Goal: Check status: Check status

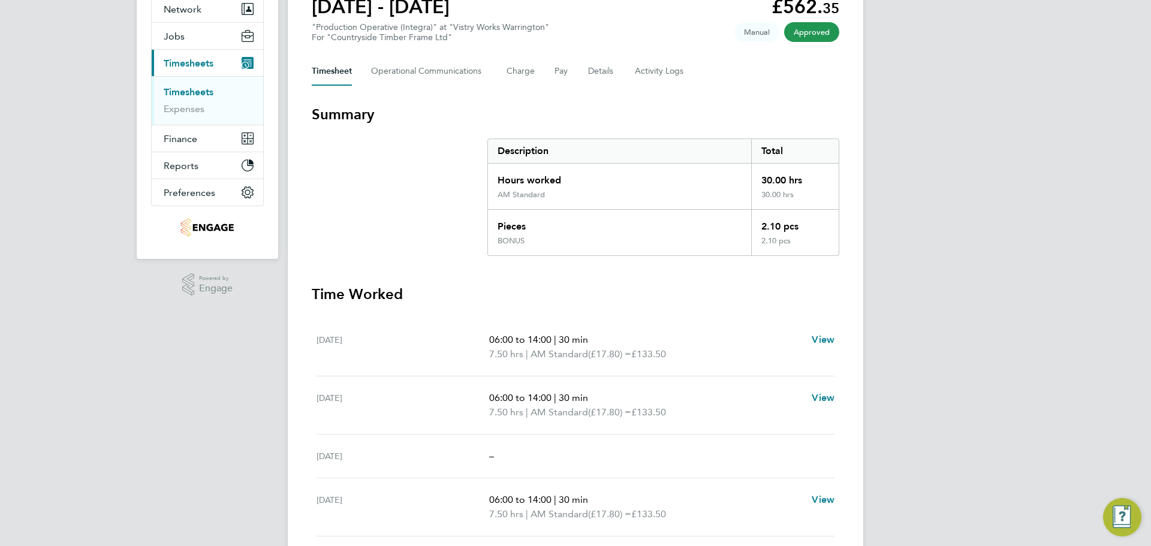
scroll to position [120, 0]
drag, startPoint x: 964, startPoint y: 264, endPoint x: 961, endPoint y: 199, distance: 64.8
click at [958, 206] on div "LA Lucy Anderton Notifications Applications: Network Team Members Businesses Si…" at bounding box center [575, 324] width 1151 height 888
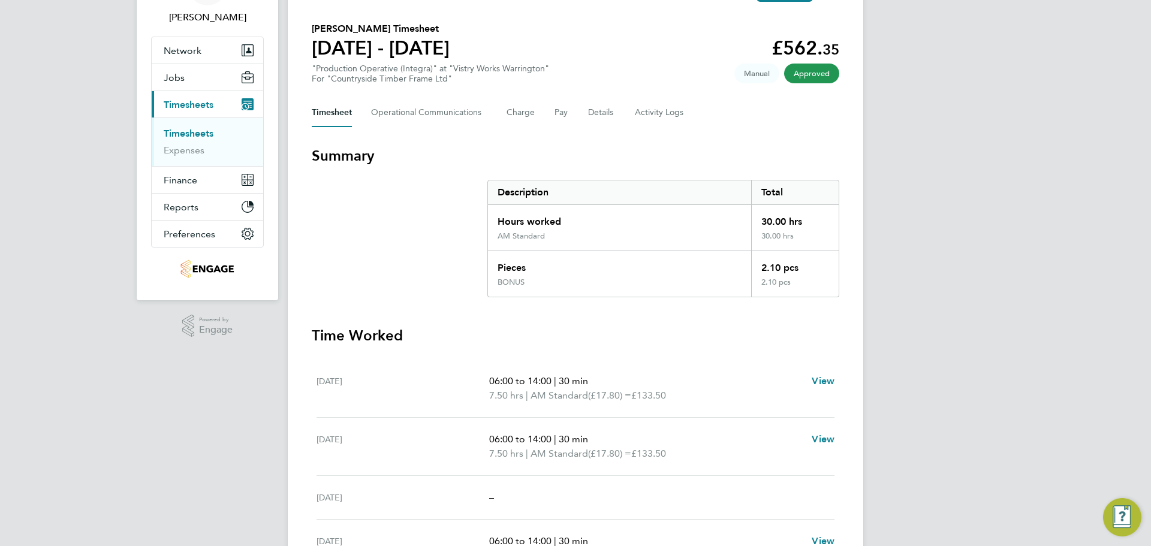
scroll to position [60, 0]
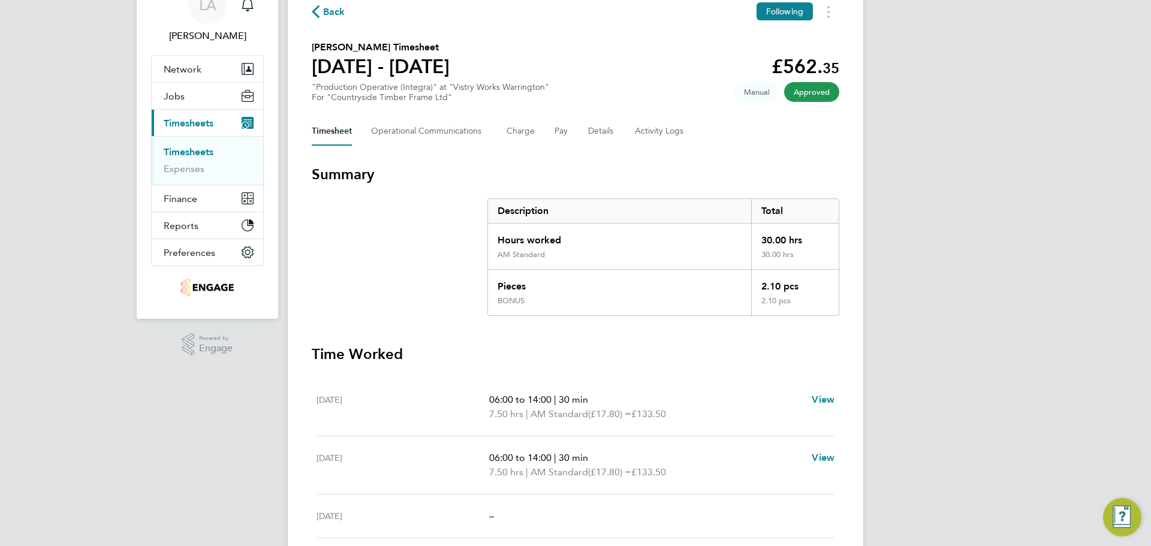
click at [327, 5] on span "Back" at bounding box center [334, 12] width 22 height 14
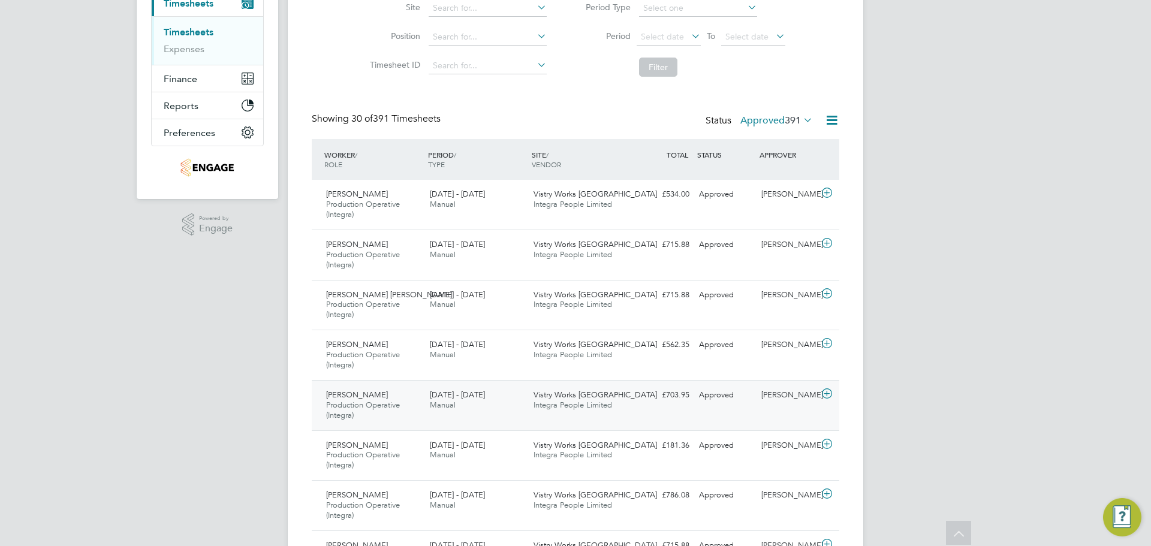
click at [821, 396] on icon at bounding box center [826, 394] width 15 height 10
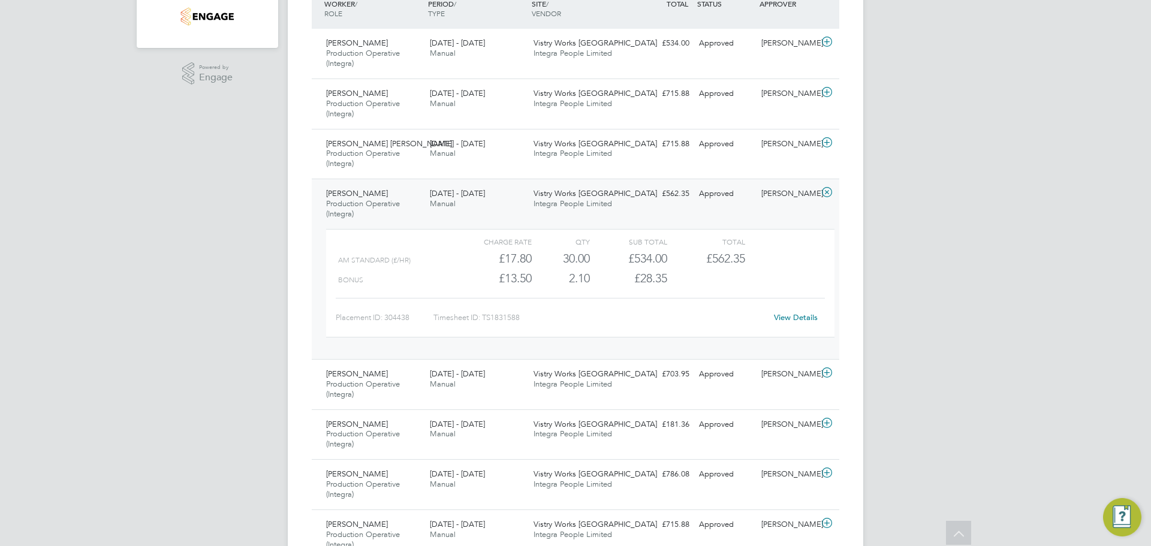
click at [796, 203] on div "Naomi Mutter" at bounding box center [787, 194] width 62 height 20
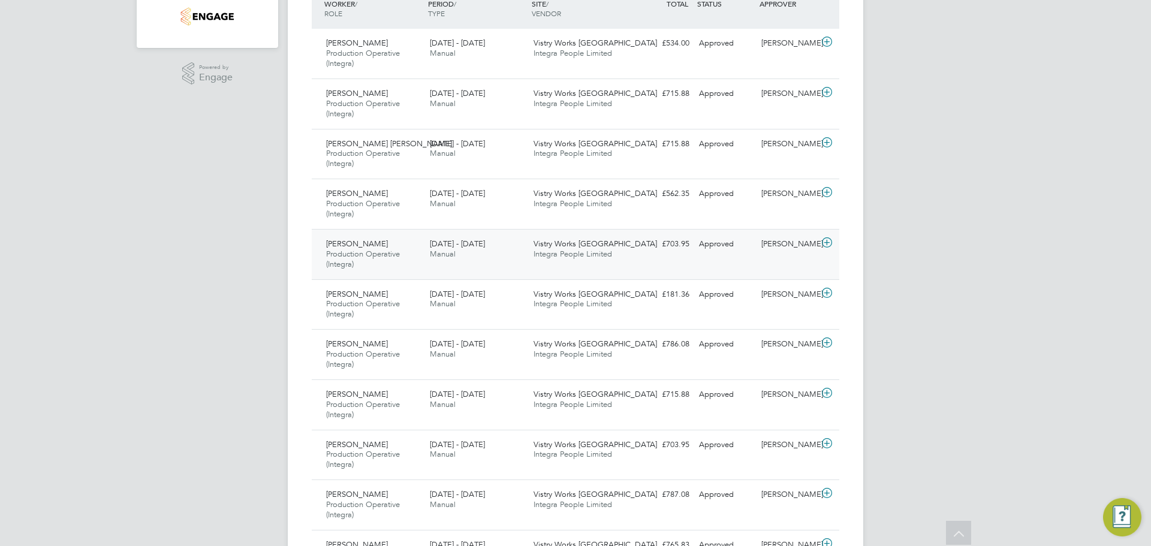
click at [823, 252] on div at bounding box center [828, 243] width 21 height 19
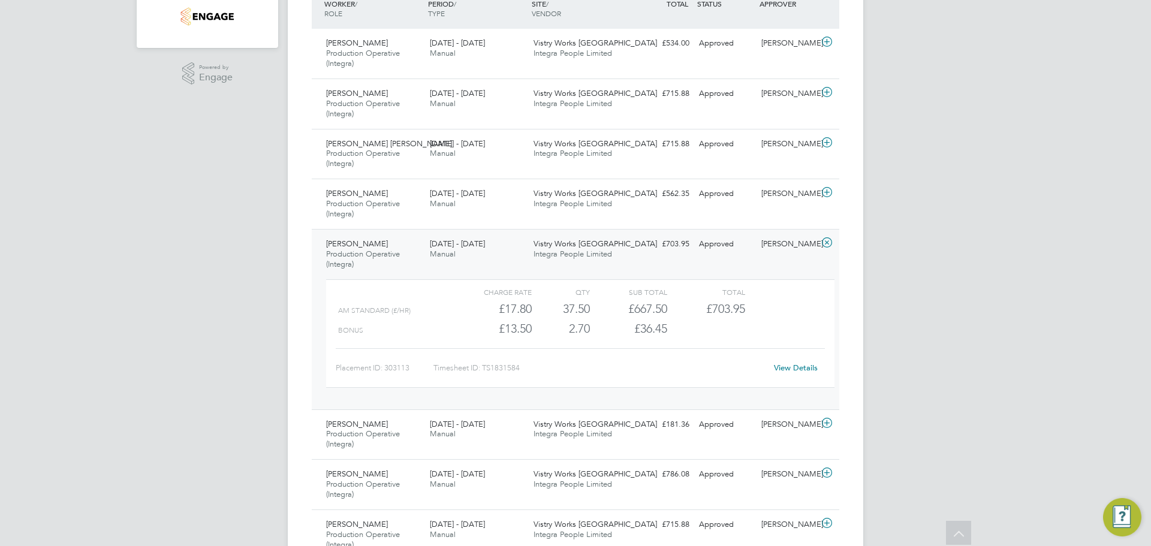
click at [787, 365] on link "View Details" at bounding box center [796, 368] width 44 height 10
click at [822, 247] on icon at bounding box center [826, 243] width 15 height 10
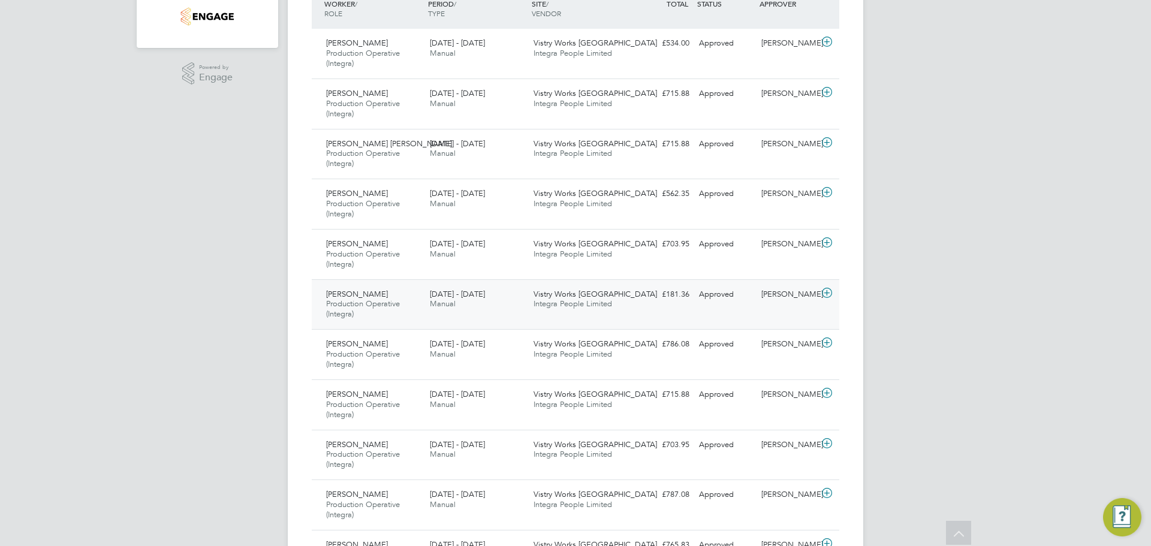
click at [829, 292] on icon at bounding box center [826, 293] width 15 height 10
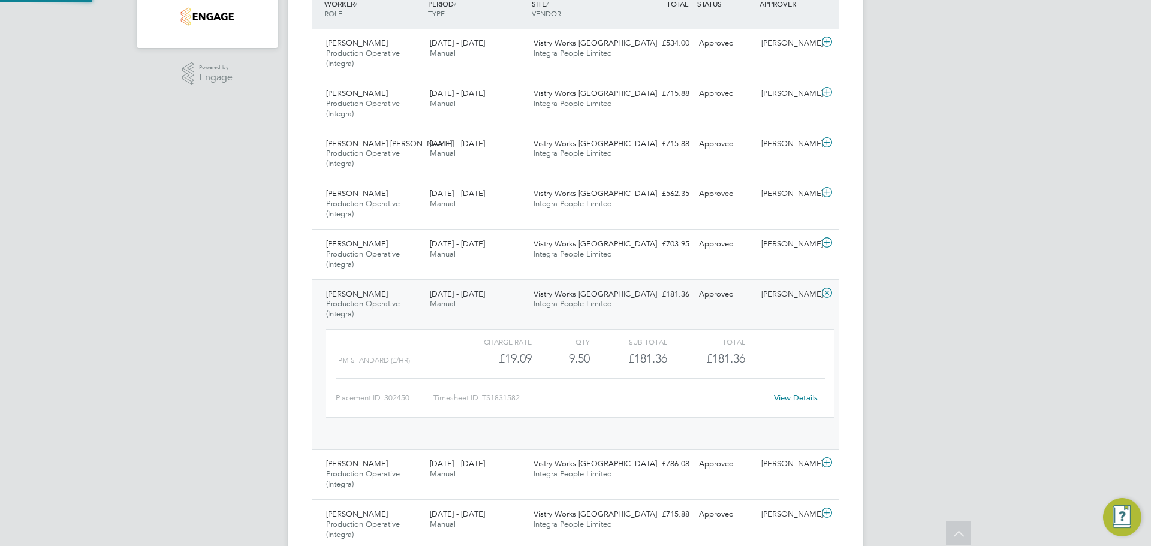
scroll to position [20, 117]
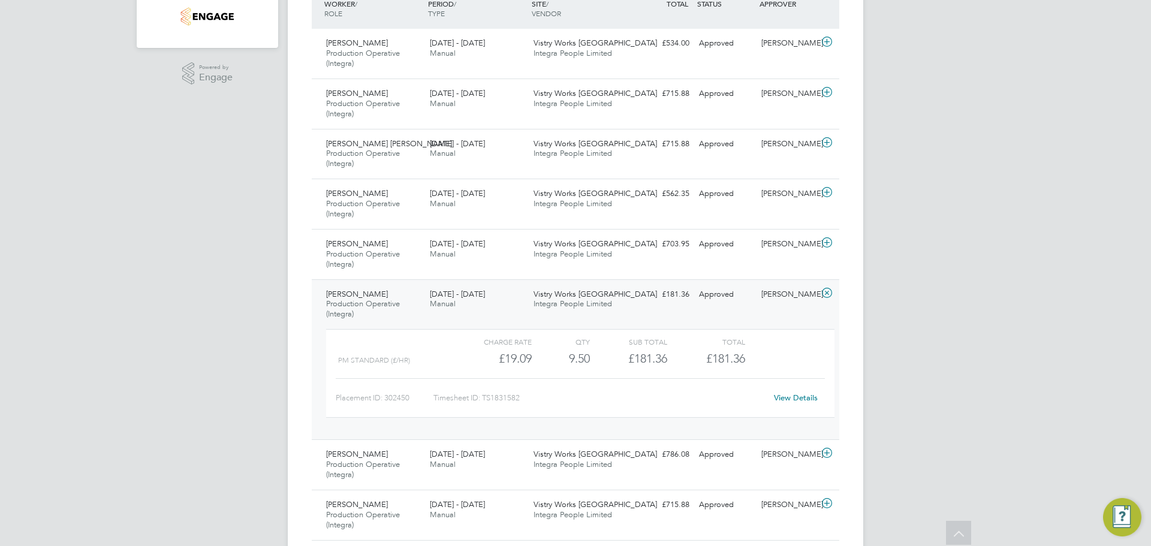
click at [799, 392] on div "View Details" at bounding box center [795, 397] width 59 height 19
click at [804, 396] on link "View Details" at bounding box center [796, 398] width 44 height 10
click at [440, 204] on span "Manual" at bounding box center [443, 203] width 26 height 10
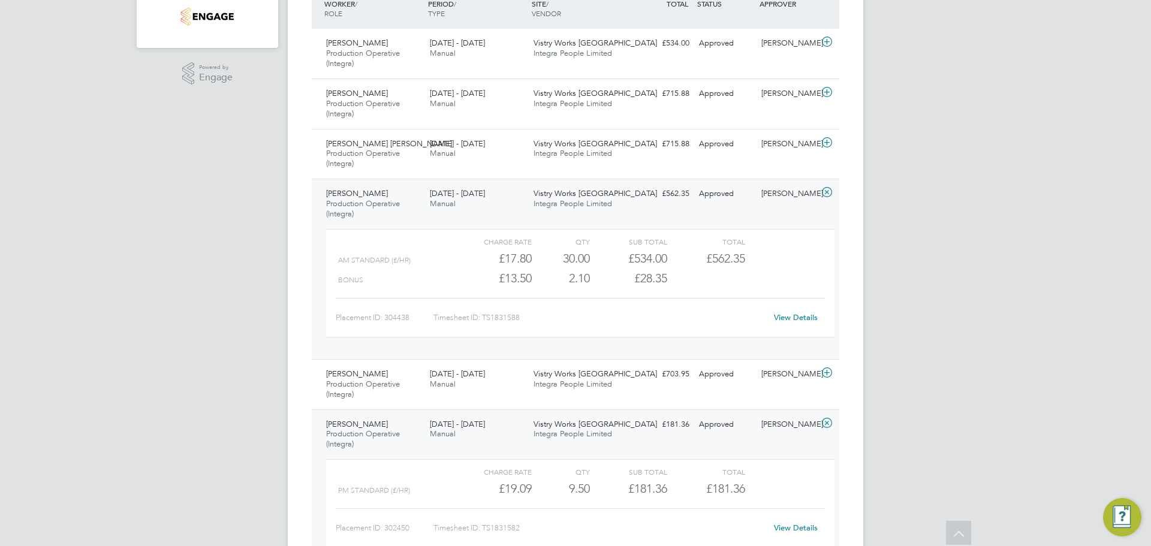
click at [808, 314] on link "View Details" at bounding box center [796, 317] width 44 height 10
click at [657, 199] on div "£562.35 Approved" at bounding box center [663, 194] width 62 height 20
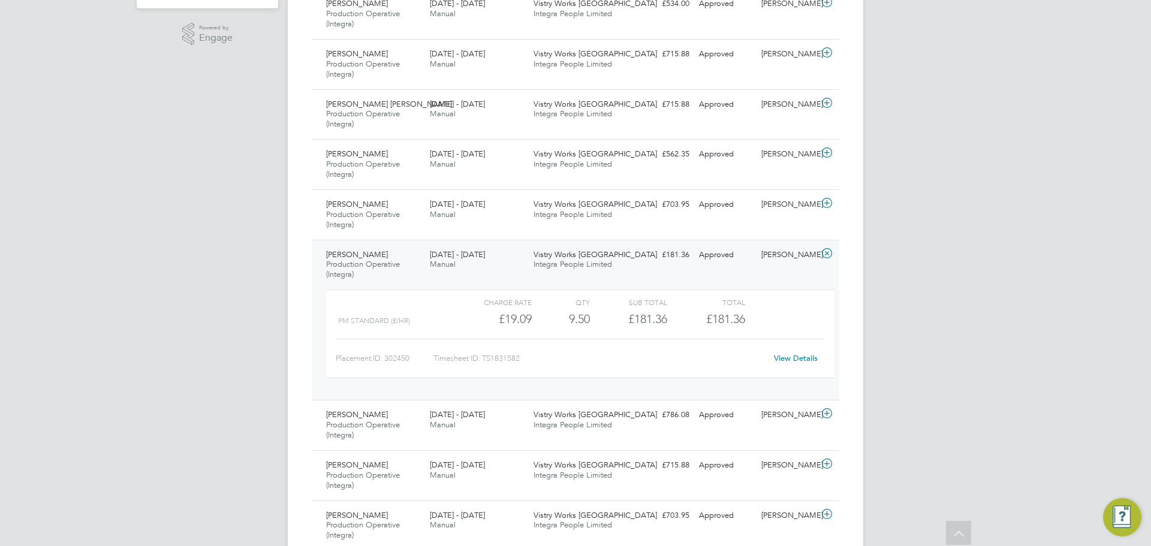
scroll to position [391, 0]
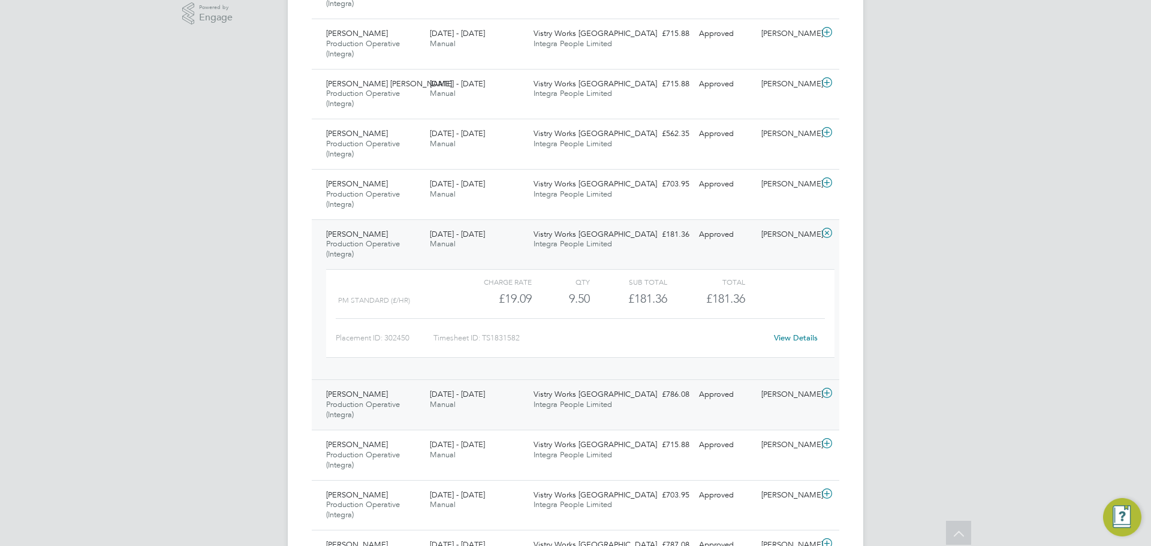
click at [812, 404] on div "Naomi Mutter" at bounding box center [787, 395] width 62 height 20
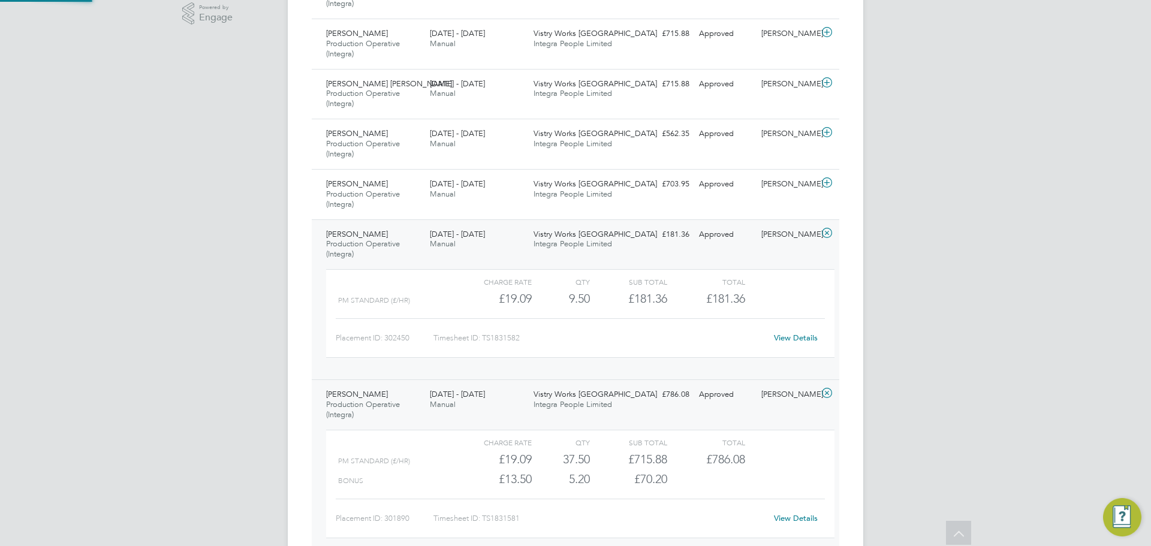
scroll to position [20, 117]
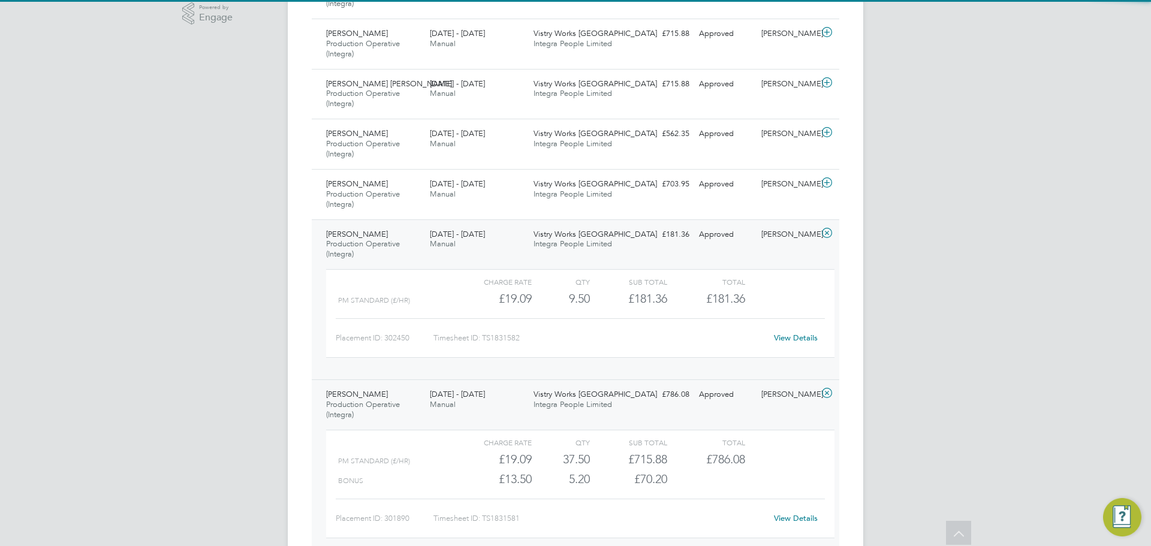
click at [820, 236] on icon at bounding box center [826, 233] width 15 height 10
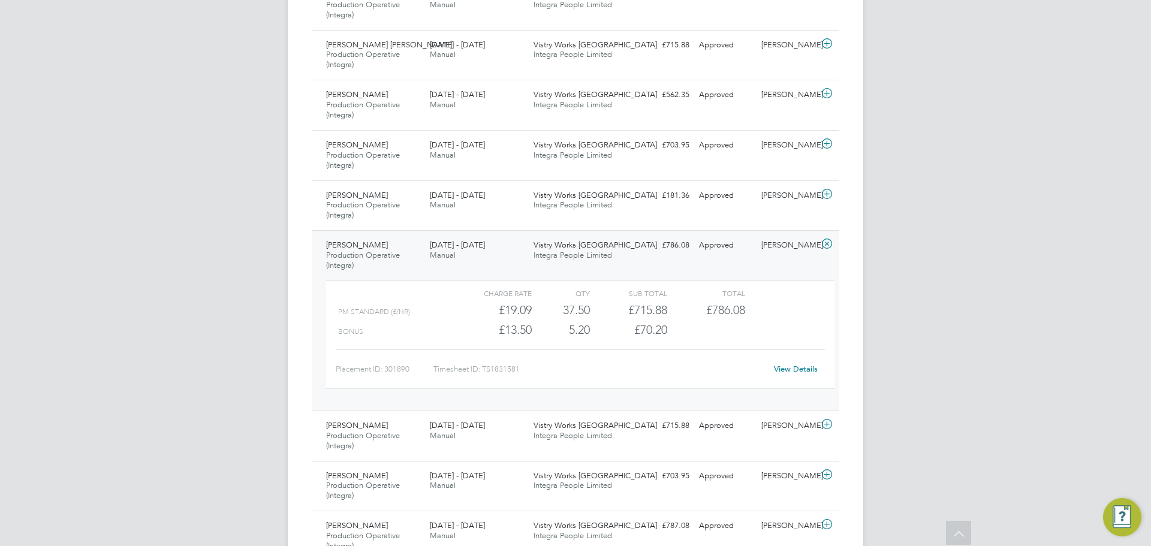
scroll to position [451, 0]
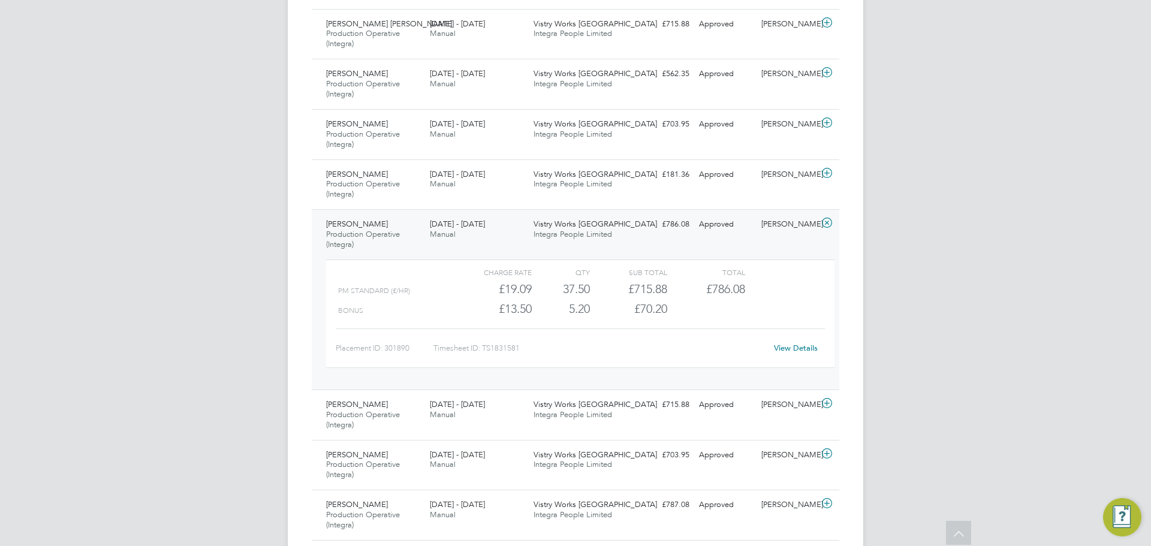
click at [798, 352] on link "View Details" at bounding box center [796, 348] width 44 height 10
click at [809, 230] on div "Naomi Mutter" at bounding box center [787, 225] width 62 height 20
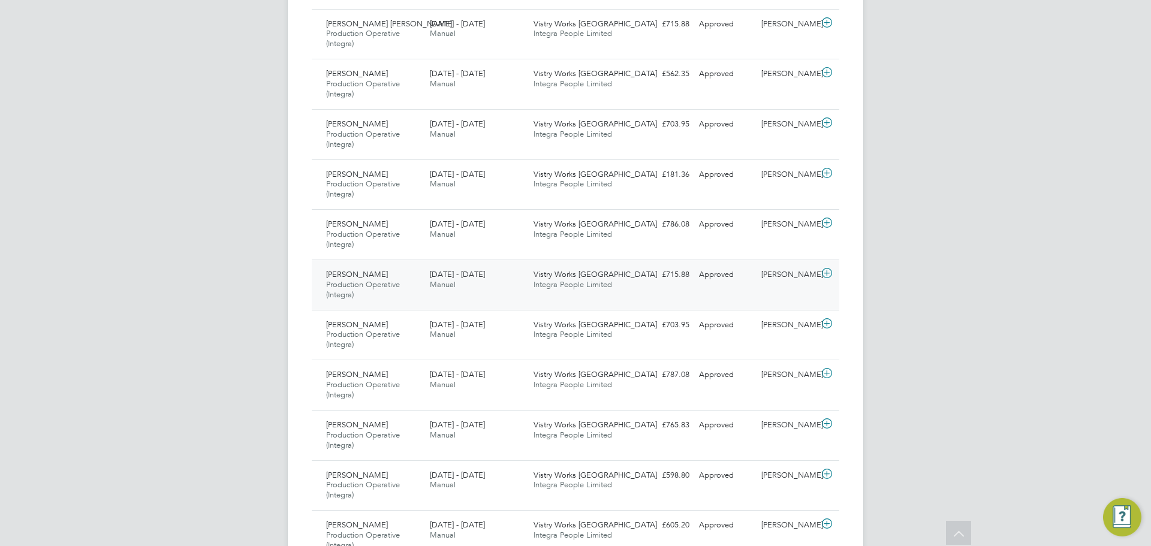
click at [811, 271] on div "Naomi Mutter" at bounding box center [787, 275] width 62 height 20
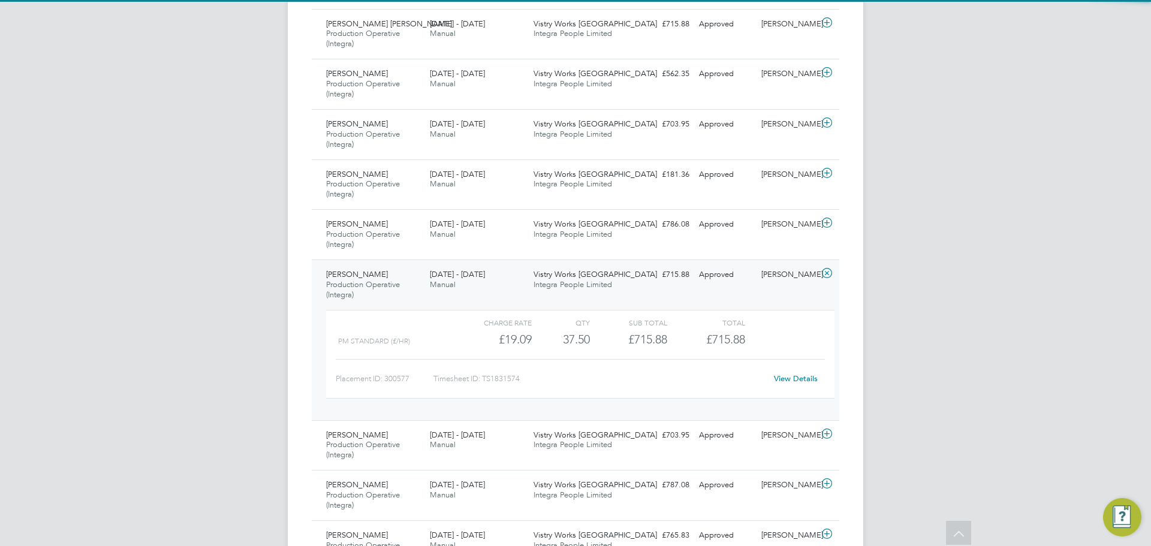
scroll to position [511, 0]
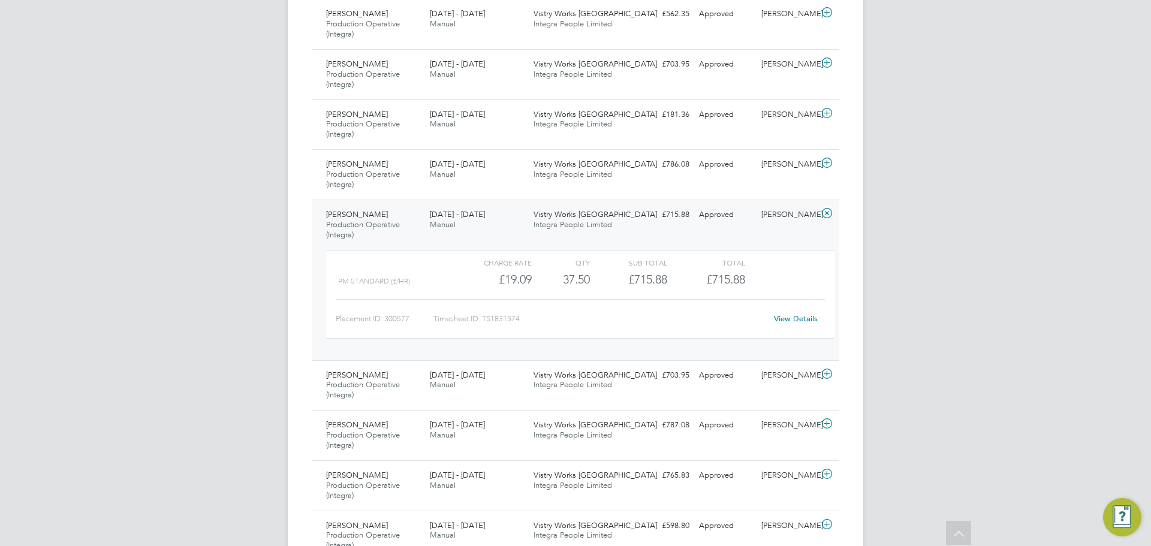
click at [810, 318] on link "View Details" at bounding box center [796, 318] width 44 height 10
click at [826, 216] on icon at bounding box center [826, 214] width 15 height 10
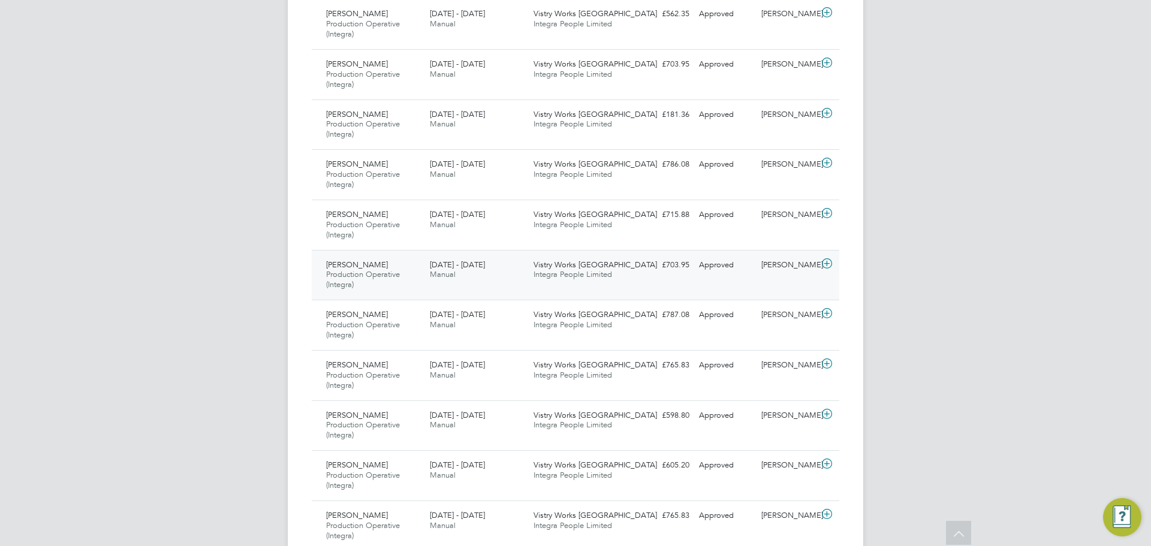
click at [825, 264] on icon at bounding box center [826, 264] width 15 height 10
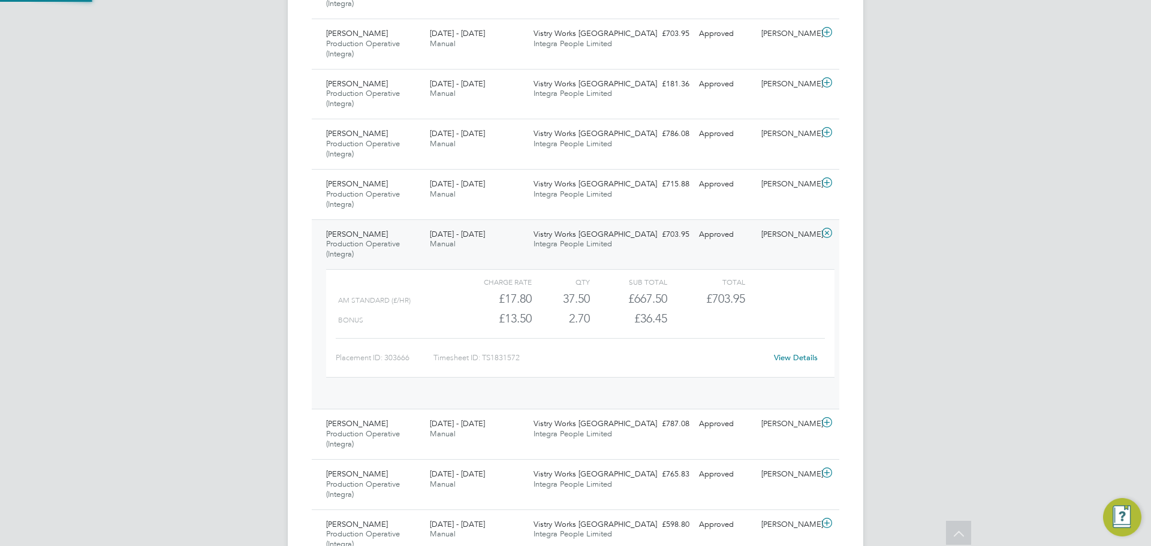
scroll to position [570, 0]
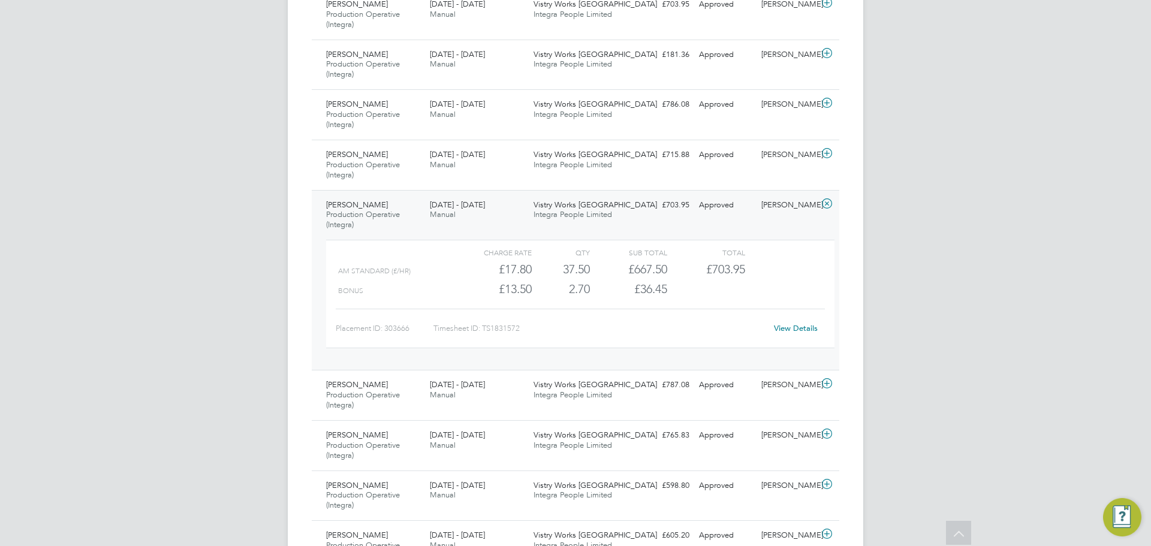
click at [813, 326] on link "View Details" at bounding box center [796, 328] width 44 height 10
click at [819, 215] on div "Callum Hunter Production Operative (Integra) 22 - 28 Sep 2025 22 - 28 Sep 2025 …" at bounding box center [575, 280] width 527 height 180
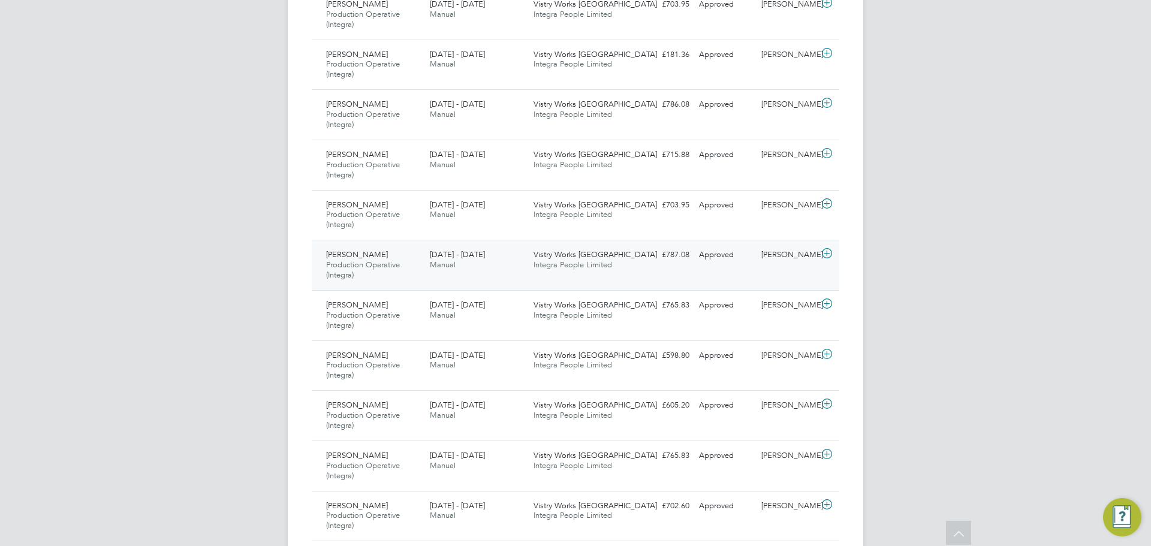
click at [828, 258] on icon at bounding box center [826, 254] width 15 height 10
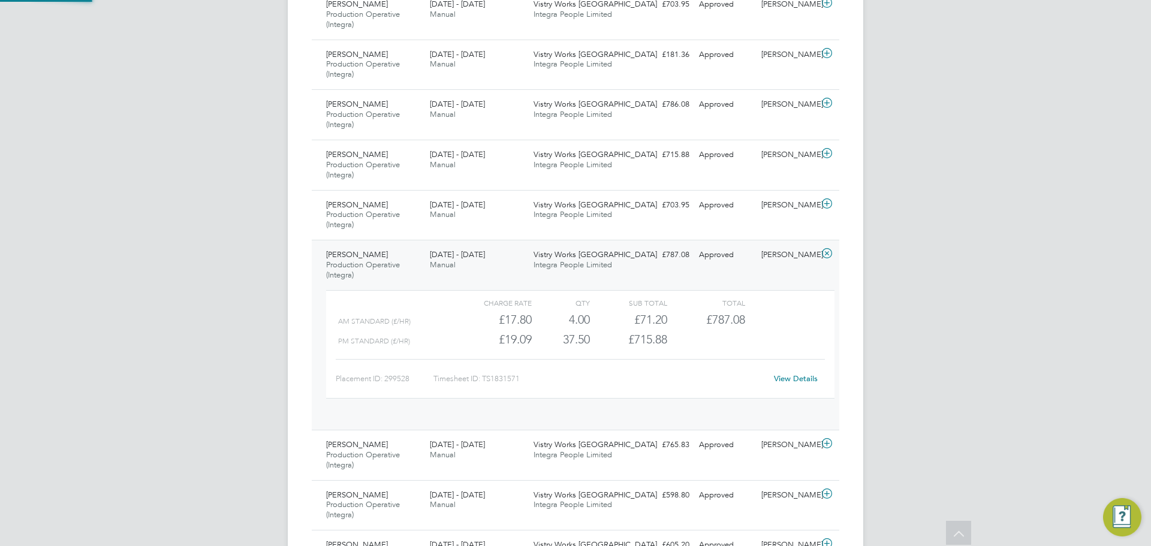
scroll to position [20, 117]
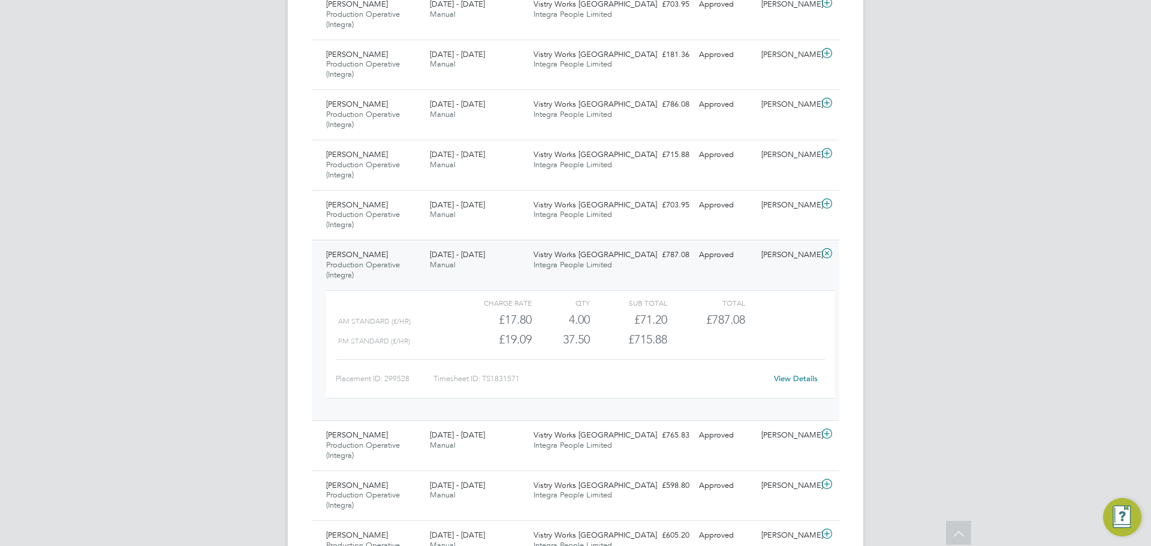
click at [804, 382] on link "View Details" at bounding box center [796, 378] width 44 height 10
click at [831, 430] on icon at bounding box center [826, 434] width 15 height 10
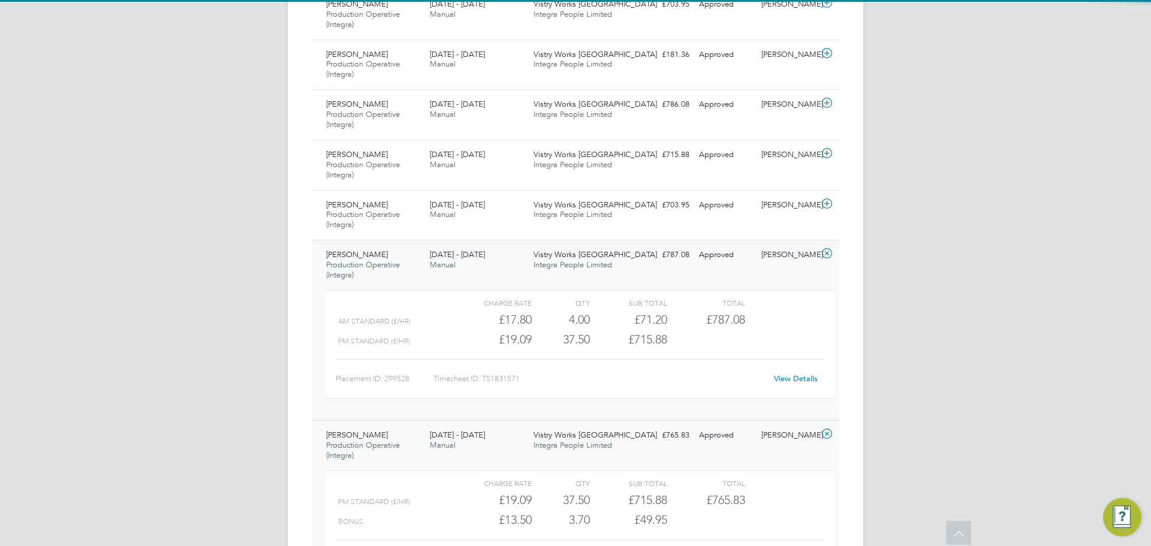
click at [828, 262] on div at bounding box center [828, 254] width 21 height 19
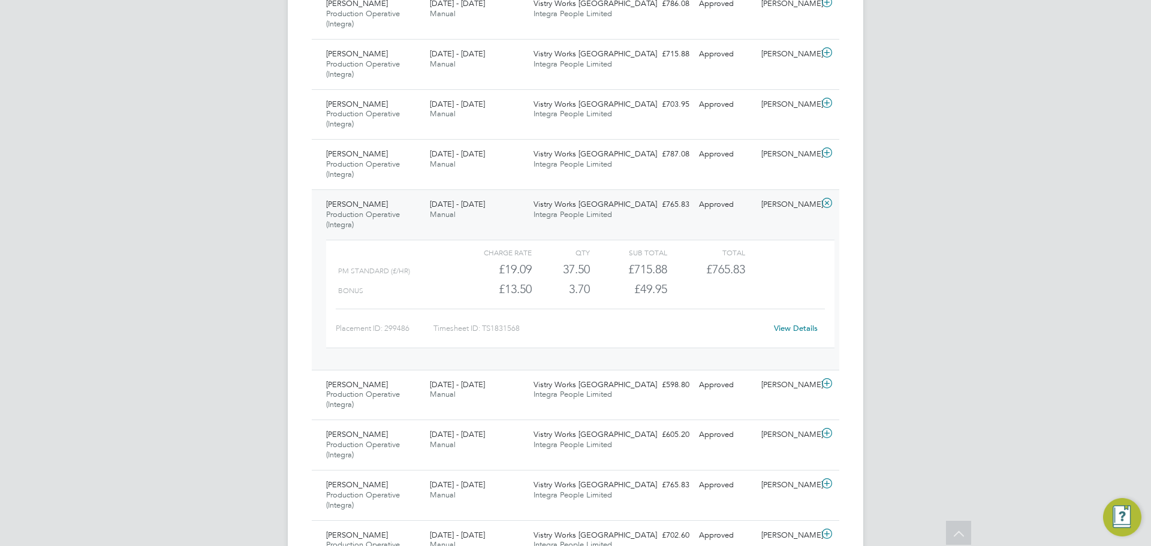
scroll to position [690, 0]
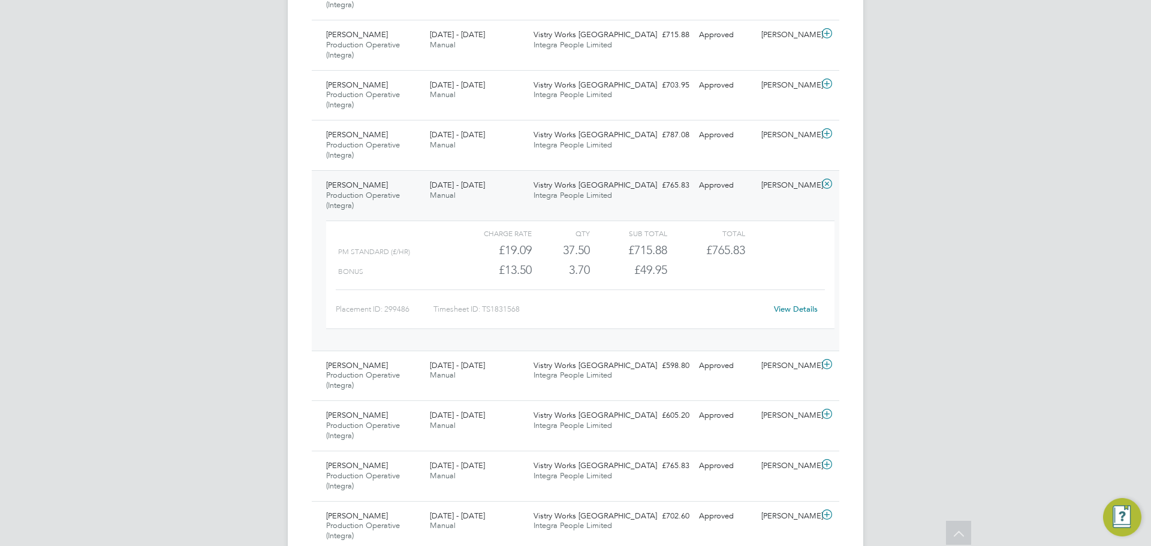
click at [788, 303] on div "View Details" at bounding box center [795, 309] width 59 height 19
click at [786, 309] on link "View Details" at bounding box center [796, 309] width 44 height 10
click at [829, 195] on div "Connor Smith Production Operative (Integra) 22 - 28 Sep 2025 22 - 28 Sep 2025 M…" at bounding box center [575, 260] width 527 height 180
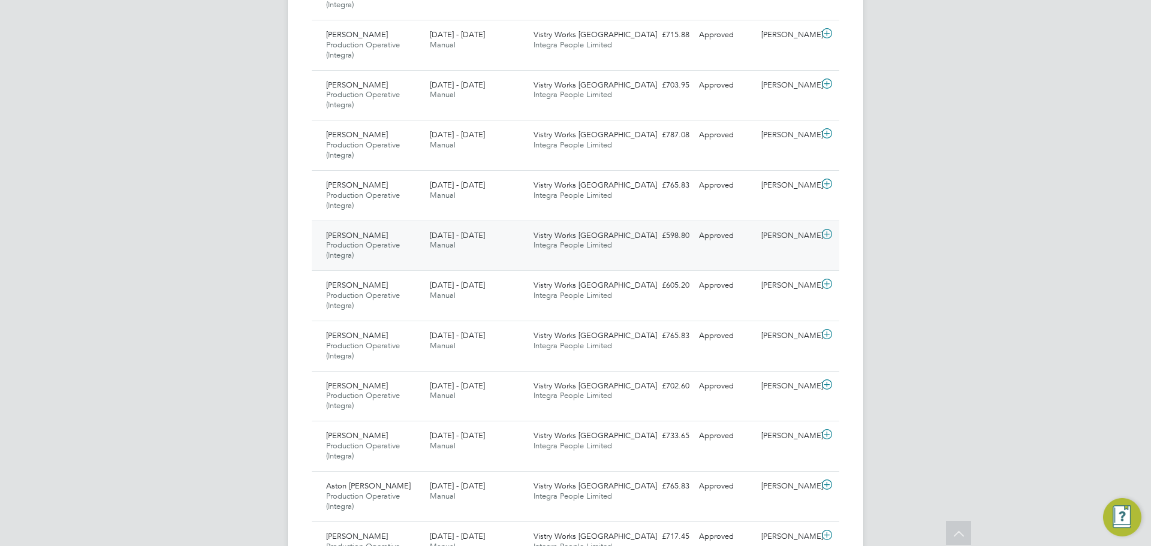
click at [818, 233] on div at bounding box center [828, 235] width 21 height 19
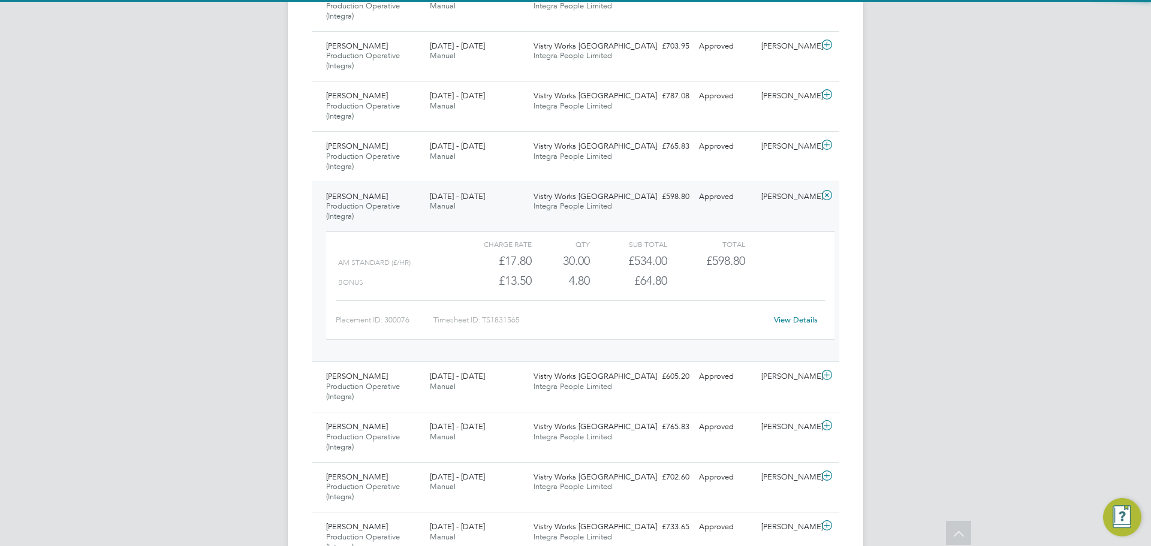
scroll to position [750, 0]
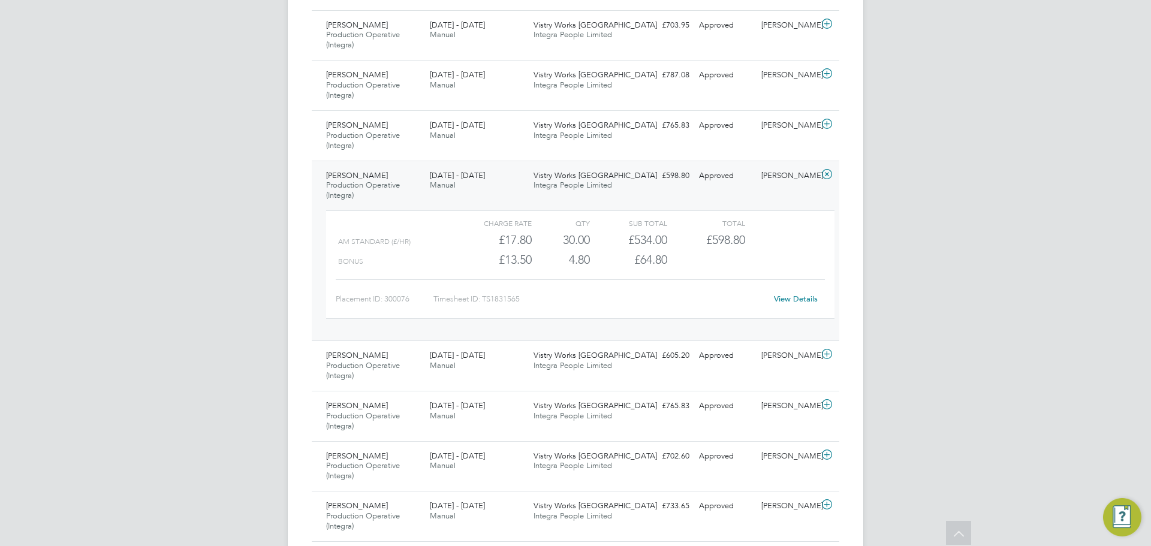
click at [799, 300] on link "View Details" at bounding box center [796, 299] width 44 height 10
click at [831, 178] on icon at bounding box center [826, 175] width 15 height 10
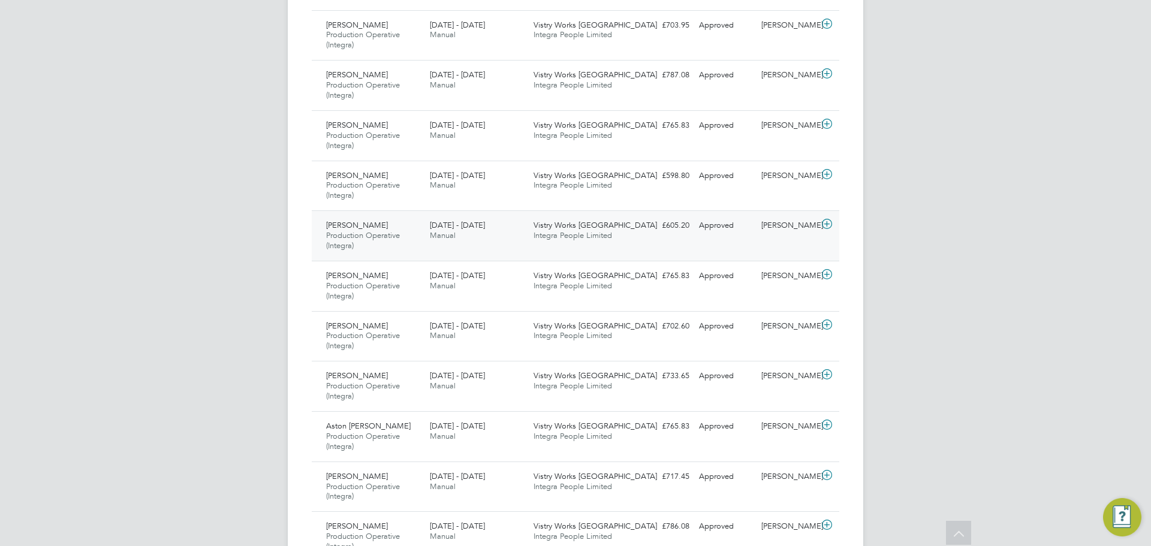
click at [818, 234] on div at bounding box center [828, 225] width 21 height 19
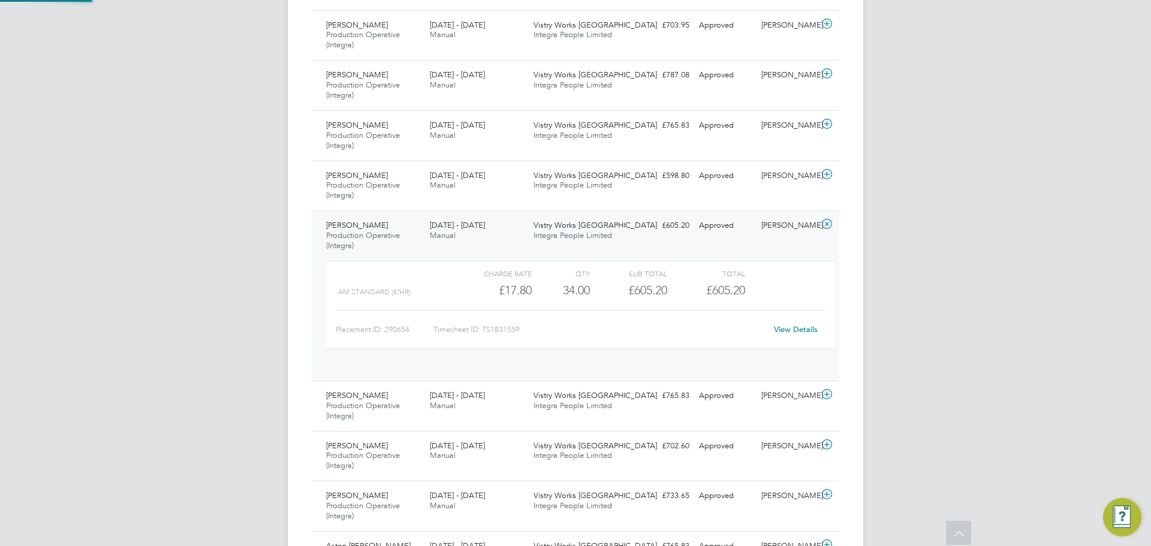
scroll to position [20, 117]
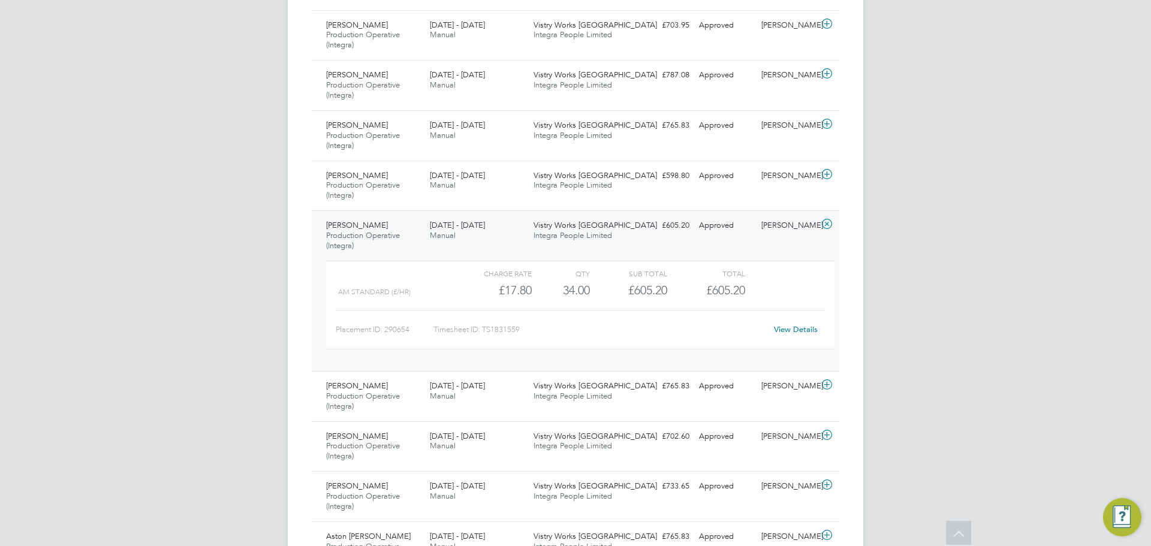
click at [799, 335] on div "View Details" at bounding box center [795, 329] width 59 height 19
click at [798, 331] on link "View Details" at bounding box center [796, 329] width 44 height 10
click at [810, 229] on div "Naomi Mutter" at bounding box center [787, 226] width 62 height 20
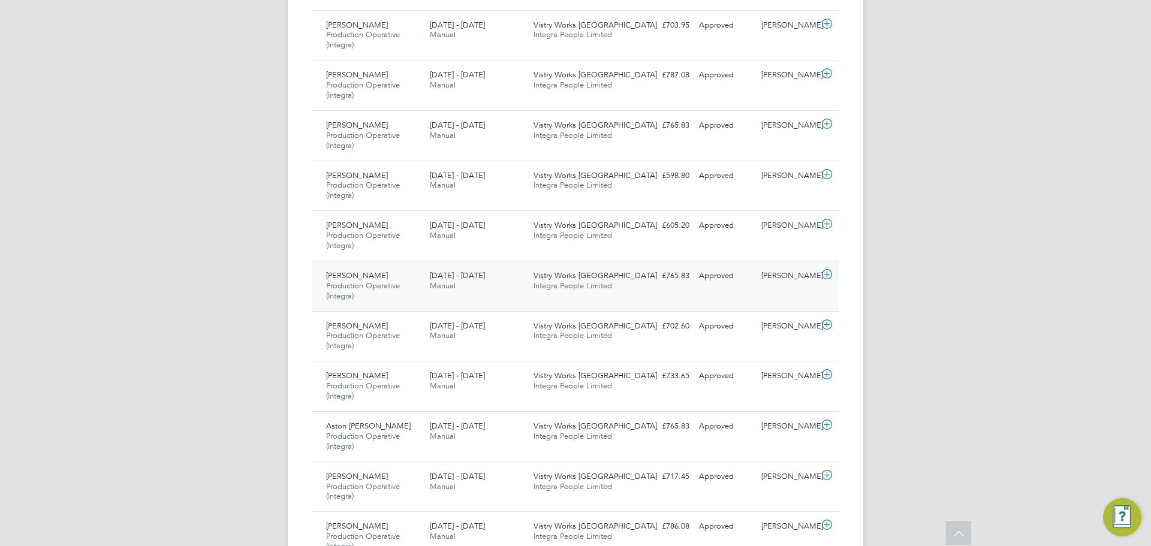
click at [815, 265] on div "Wayne Molloy Production Operative (Integra) 22 - 28 Sep 2025 22 - 28 Sep 2025 M…" at bounding box center [575, 286] width 527 height 50
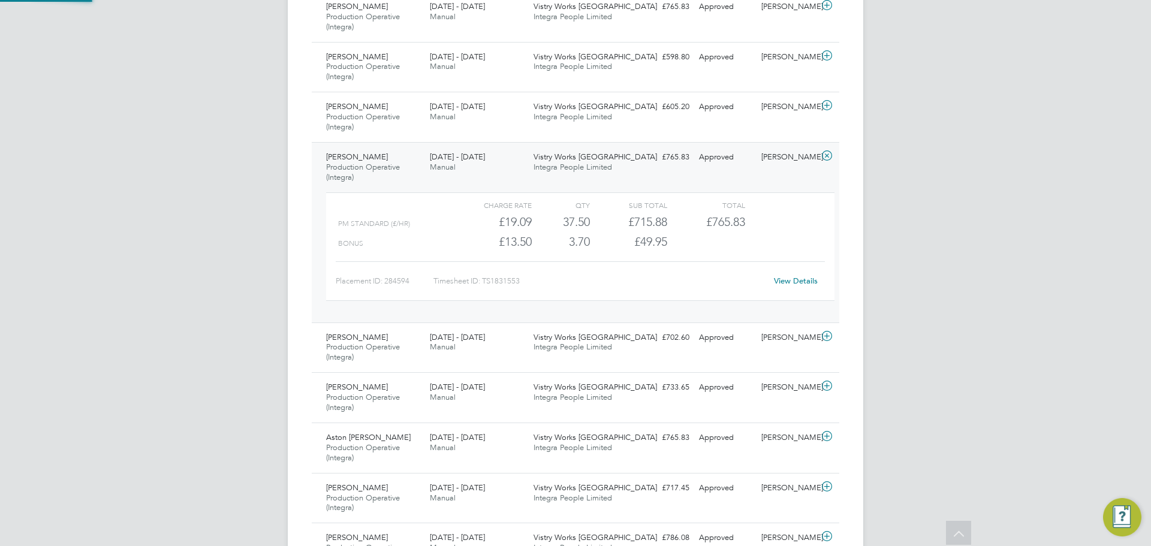
scroll to position [870, 0]
click at [804, 280] on link "View Details" at bounding box center [796, 279] width 44 height 10
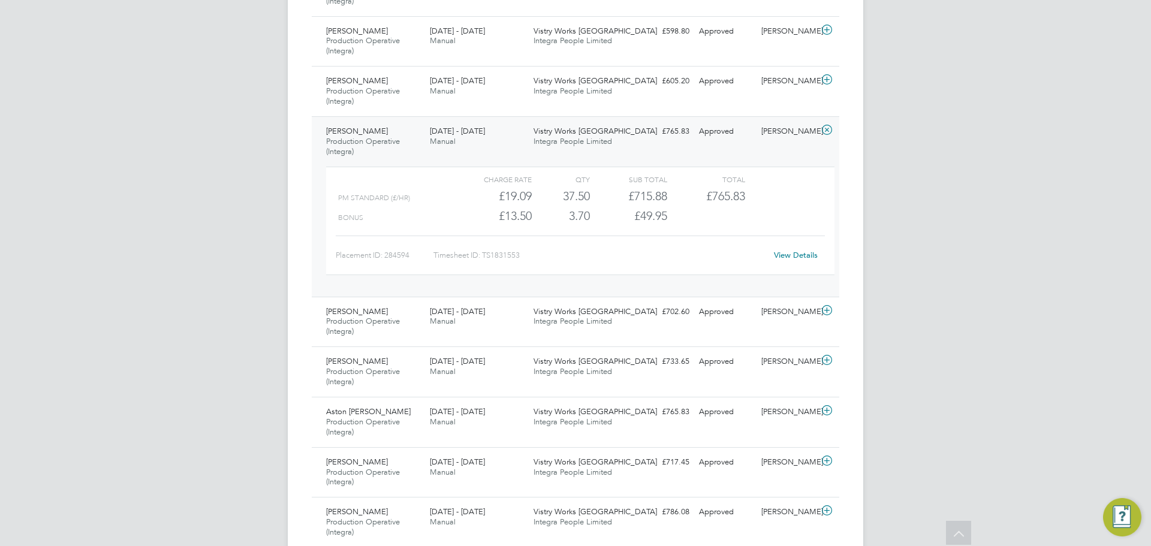
scroll to position [930, 0]
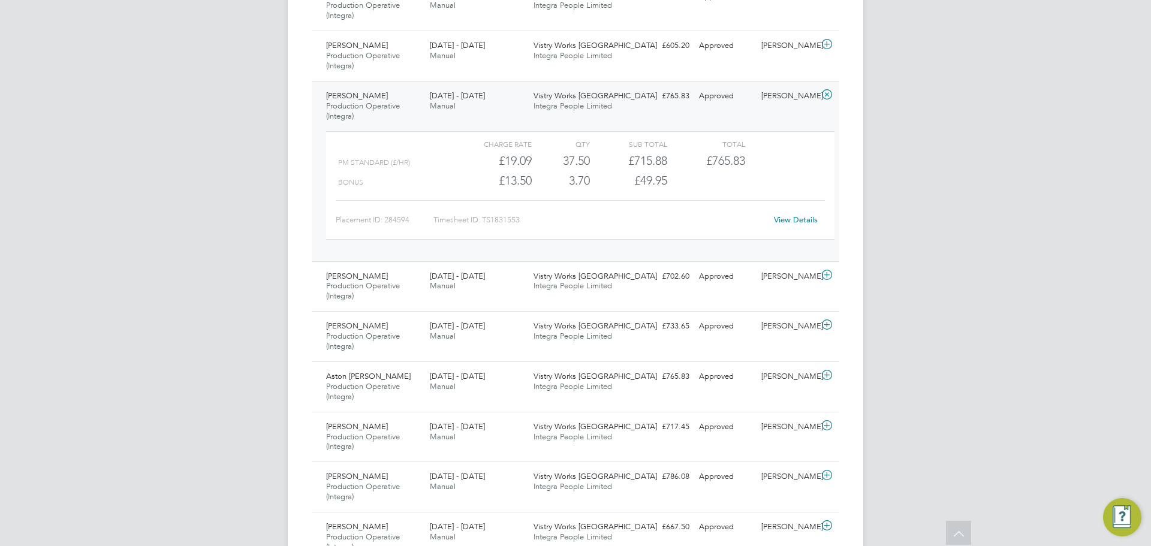
click at [819, 93] on icon at bounding box center [826, 95] width 15 height 10
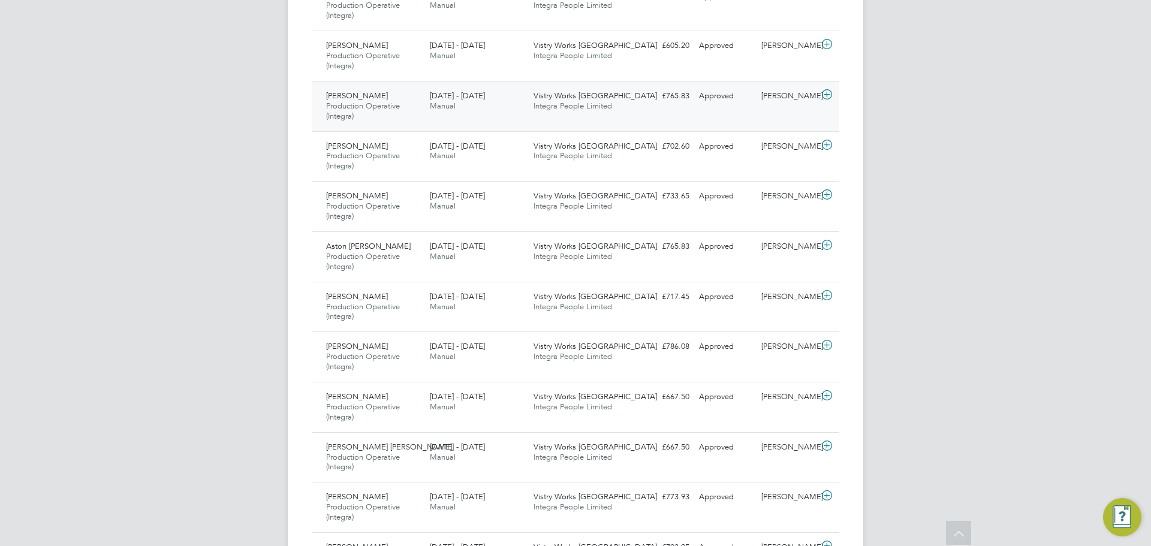
click at [823, 129] on div "Wayne Molloy Production Operative (Integra) 22 - 28 Sep 2025 22 - 28 Sep 2025 M…" at bounding box center [575, 106] width 527 height 50
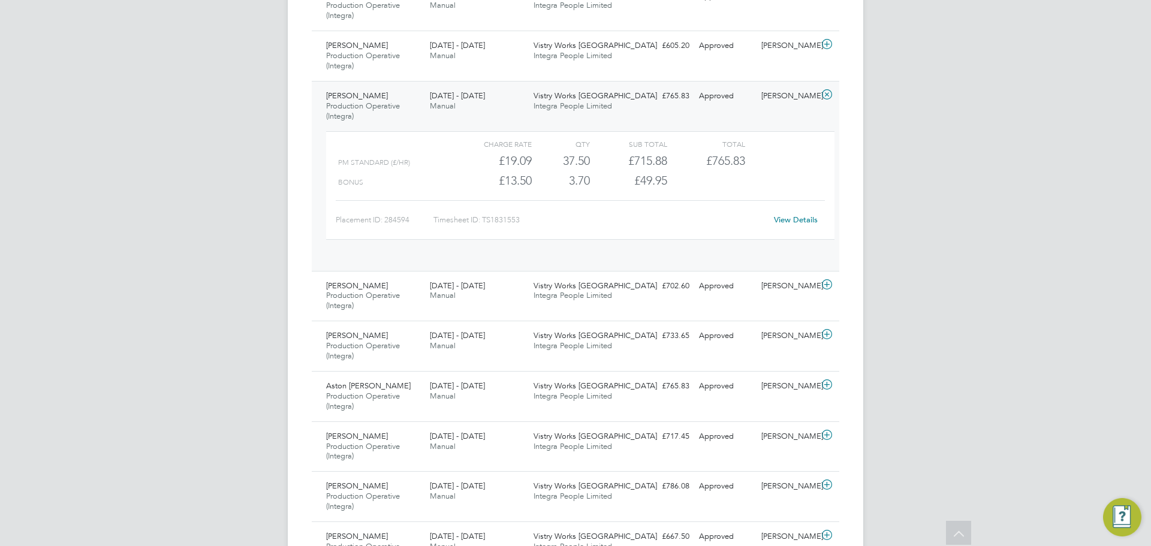
scroll to position [20, 117]
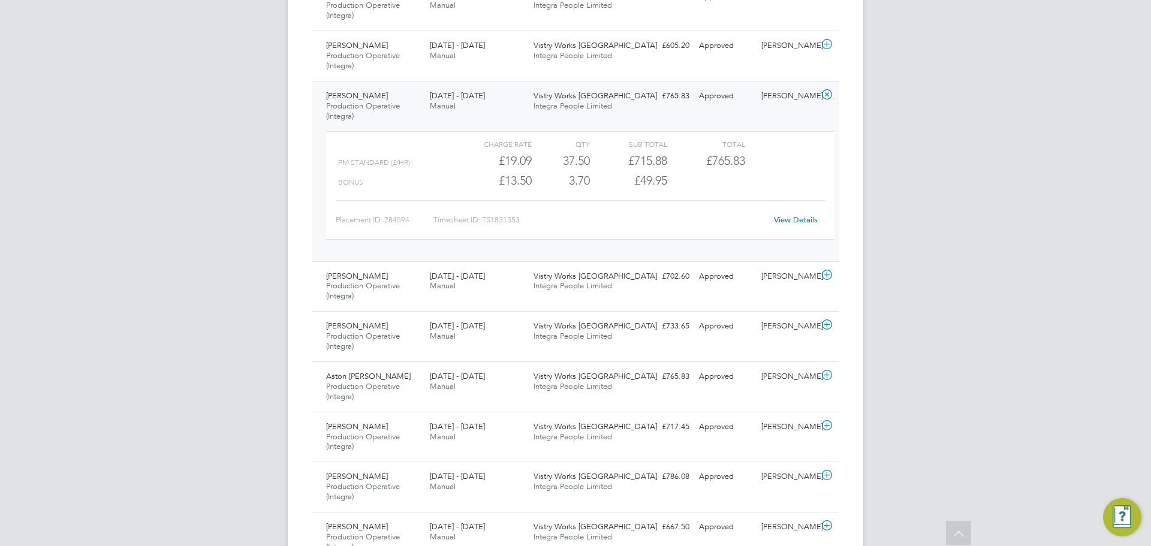
click at [828, 103] on div at bounding box center [828, 95] width 21 height 19
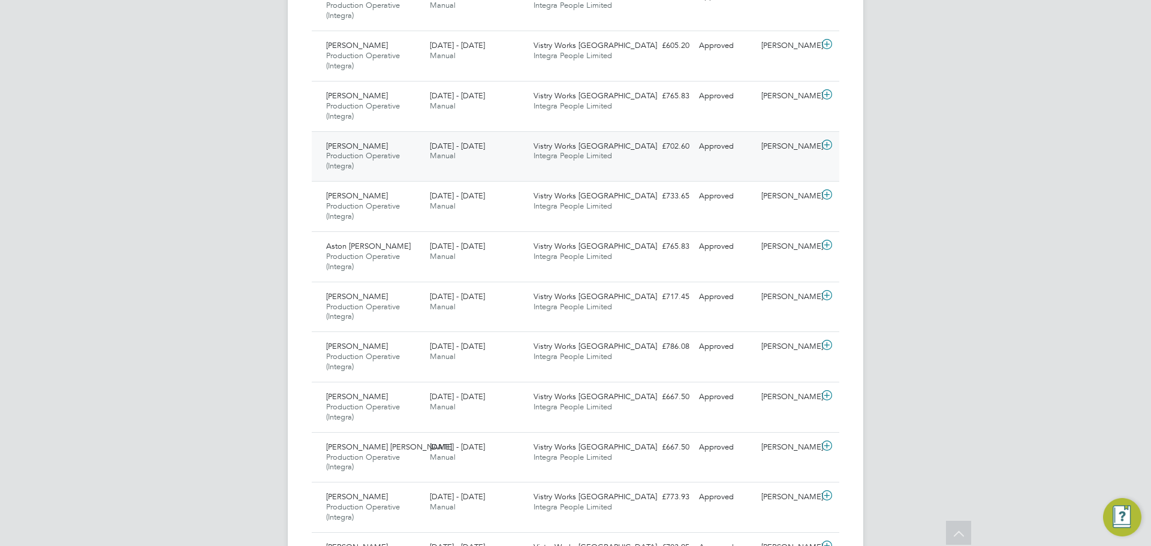
click at [822, 146] on icon at bounding box center [826, 145] width 15 height 10
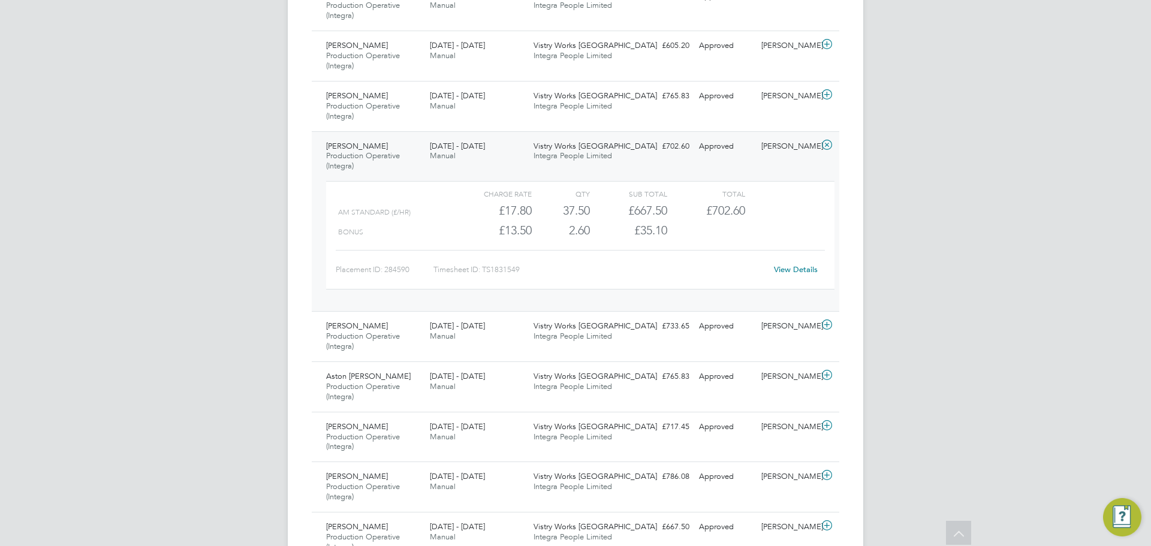
click at [783, 269] on link "View Details" at bounding box center [796, 269] width 44 height 10
click at [845, 147] on div "Timesheets New Timesheet Timesheets I Follow All Timesheets Client Config Vendo…" at bounding box center [575, 114] width 575 height 2020
click at [831, 149] on icon at bounding box center [826, 145] width 15 height 10
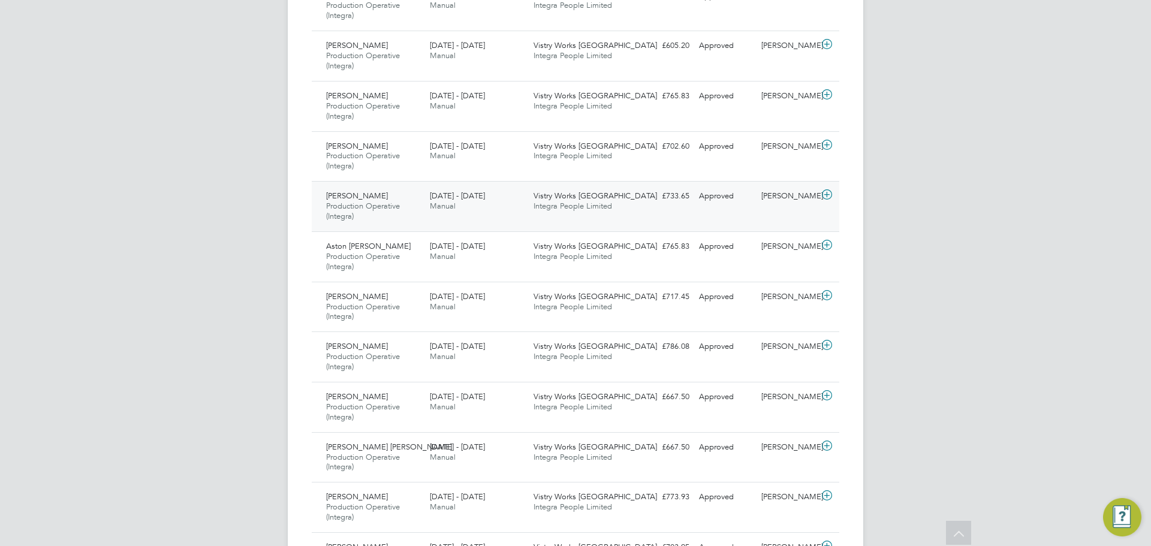
click at [825, 191] on icon at bounding box center [826, 195] width 15 height 10
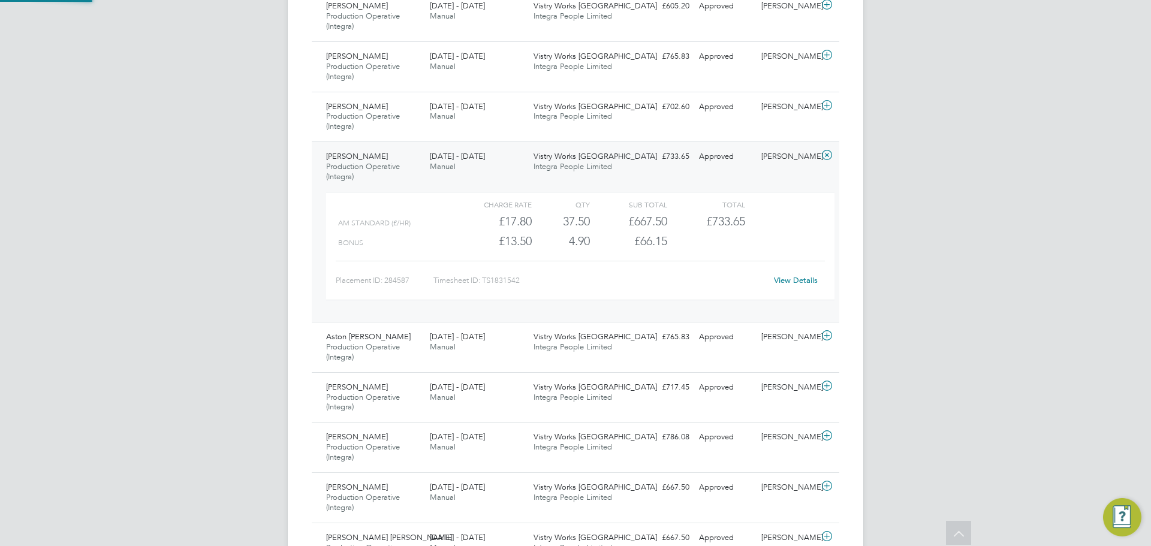
scroll to position [990, 0]
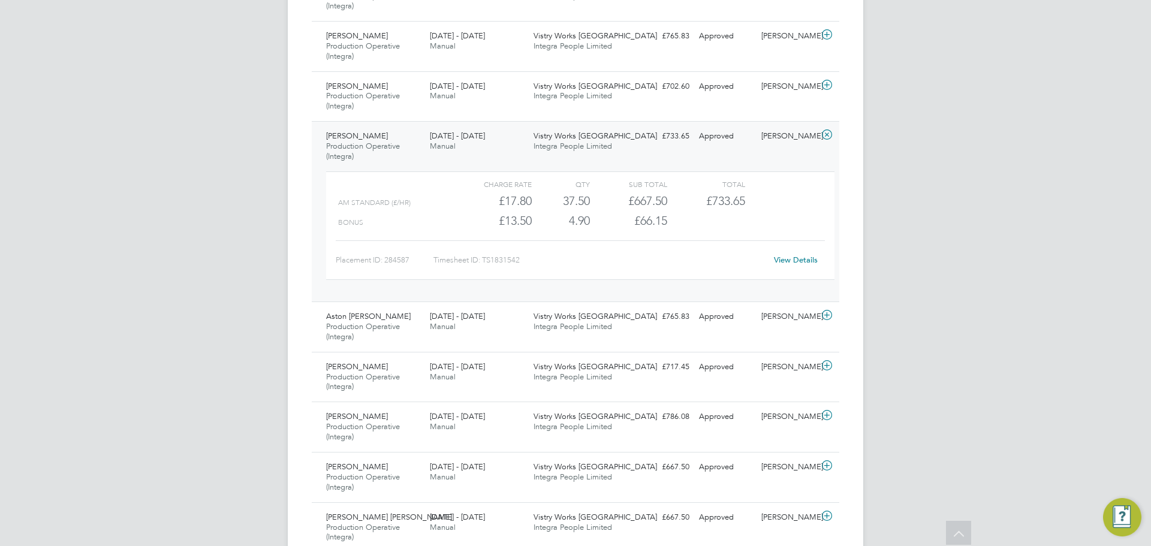
click at [792, 260] on link "View Details" at bounding box center [796, 260] width 44 height 10
click at [819, 137] on icon at bounding box center [826, 135] width 15 height 10
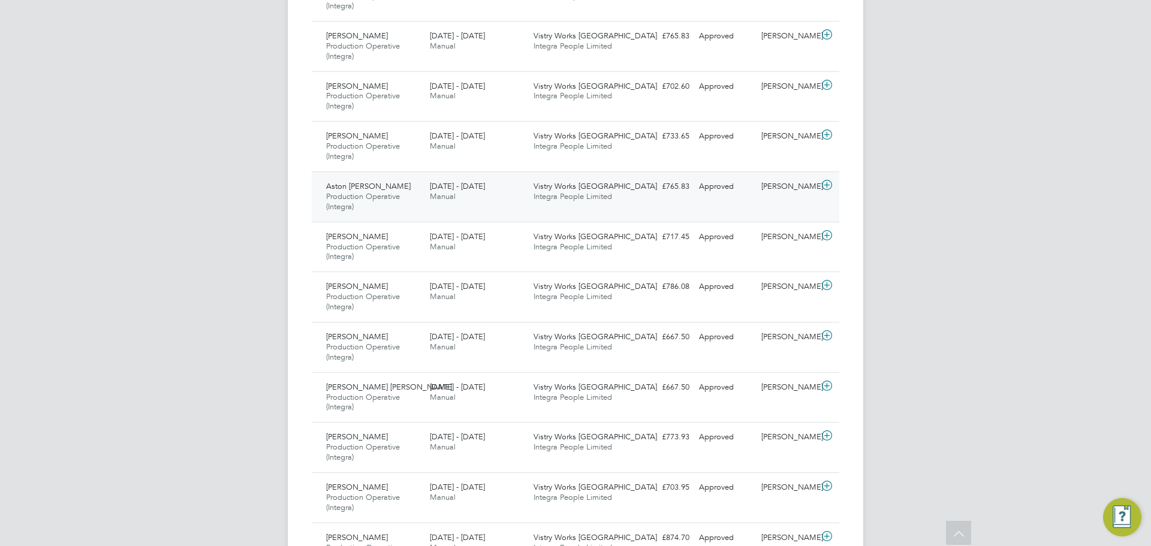
click at [828, 182] on icon at bounding box center [826, 185] width 15 height 10
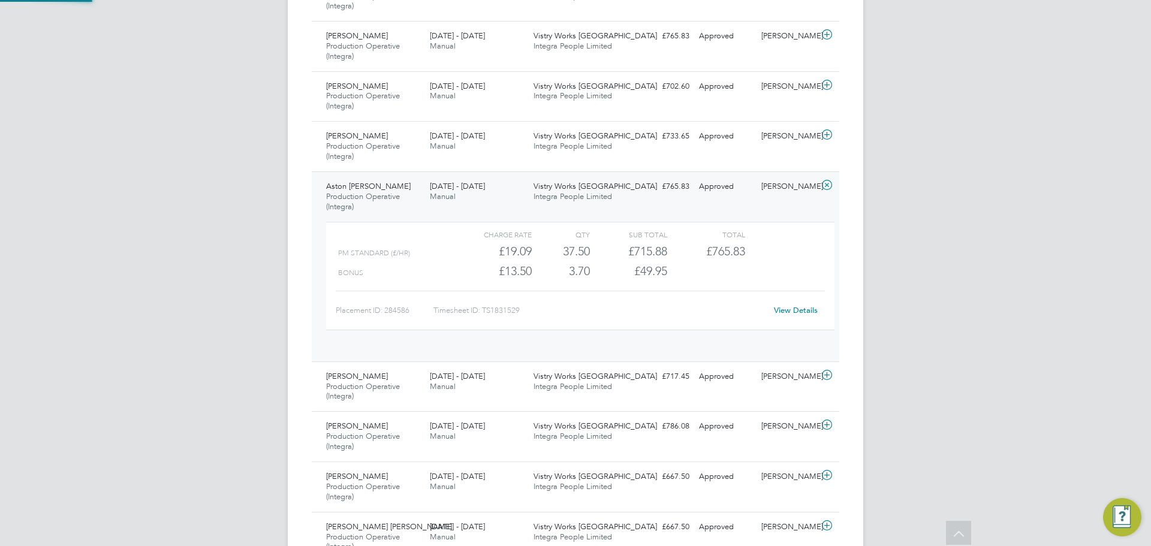
scroll to position [20, 117]
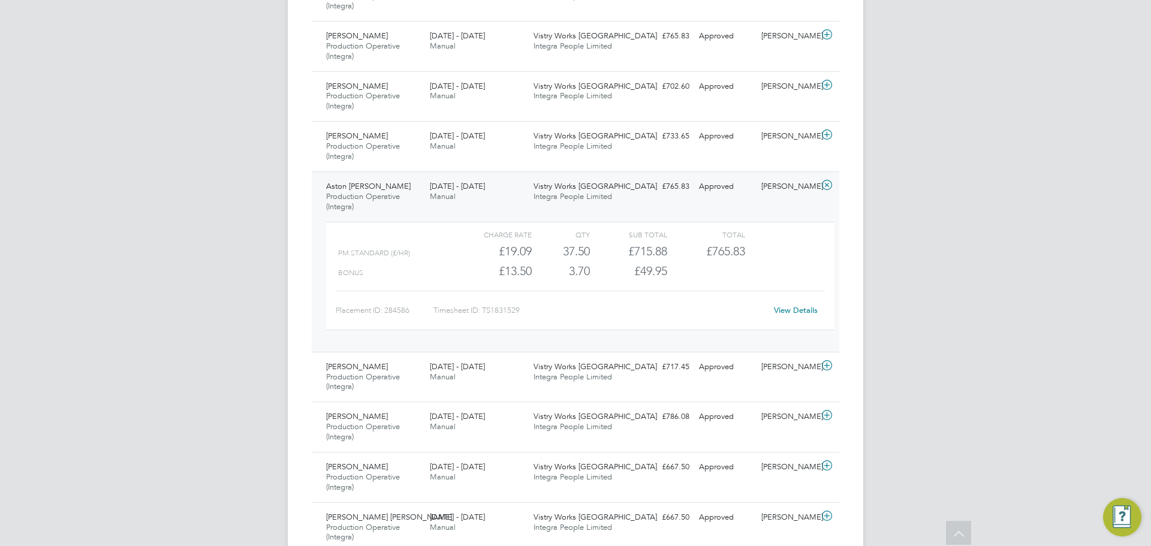
click at [787, 309] on link "View Details" at bounding box center [796, 310] width 44 height 10
click at [822, 188] on icon at bounding box center [826, 185] width 15 height 10
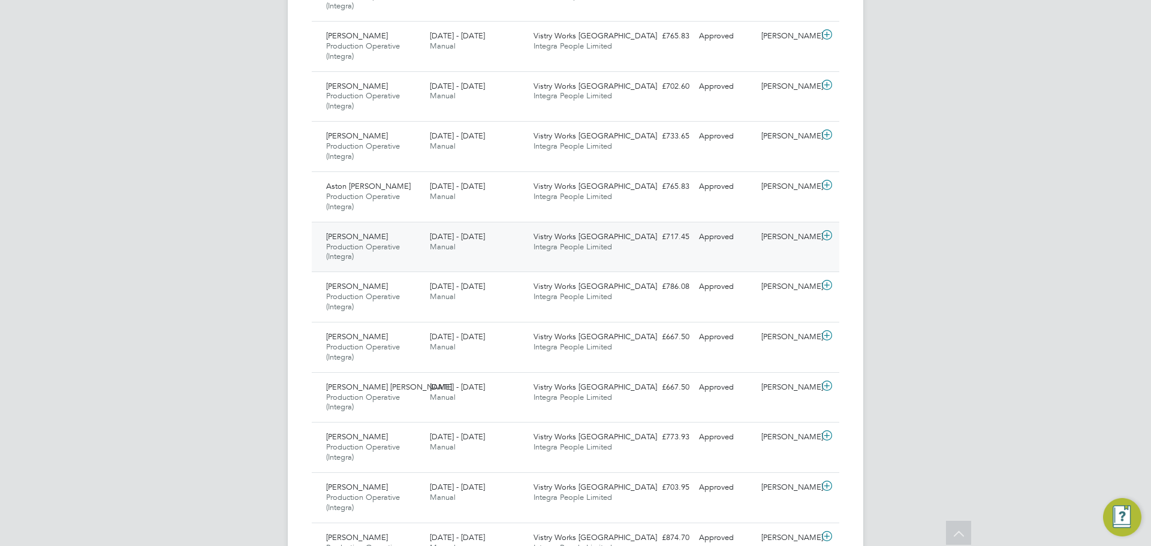
click at [822, 234] on icon at bounding box center [826, 236] width 15 height 10
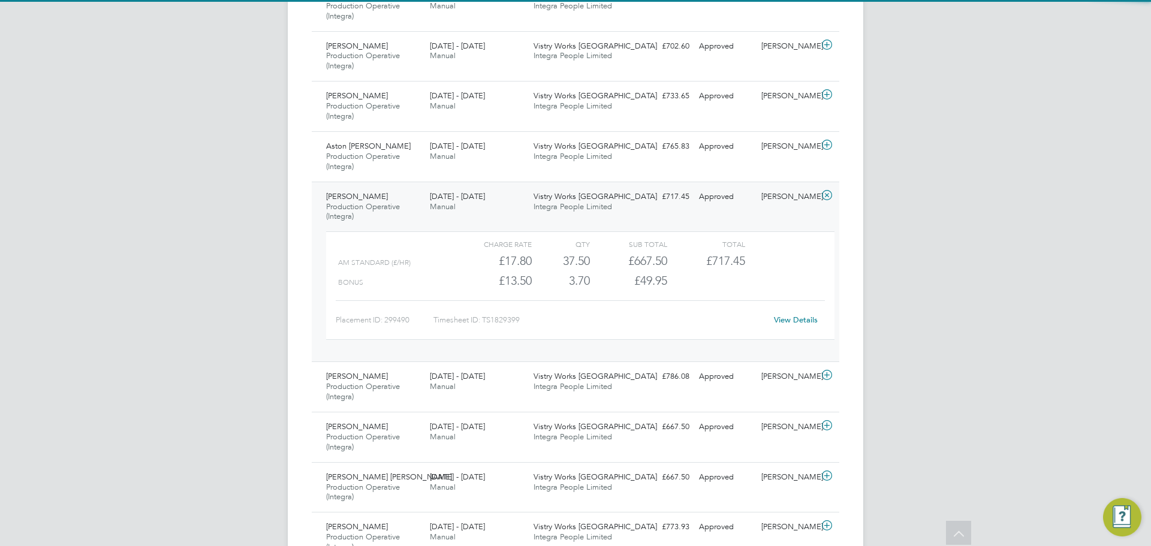
scroll to position [1050, 0]
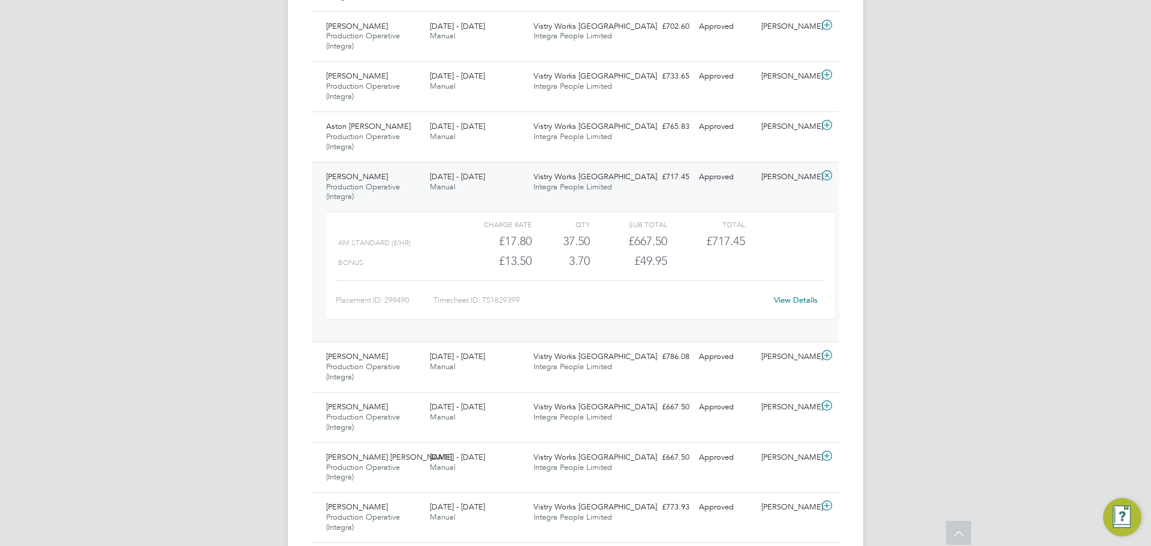
click at [793, 295] on link "View Details" at bounding box center [796, 300] width 44 height 10
click at [813, 180] on div "Naomi Mutter" at bounding box center [787, 177] width 62 height 20
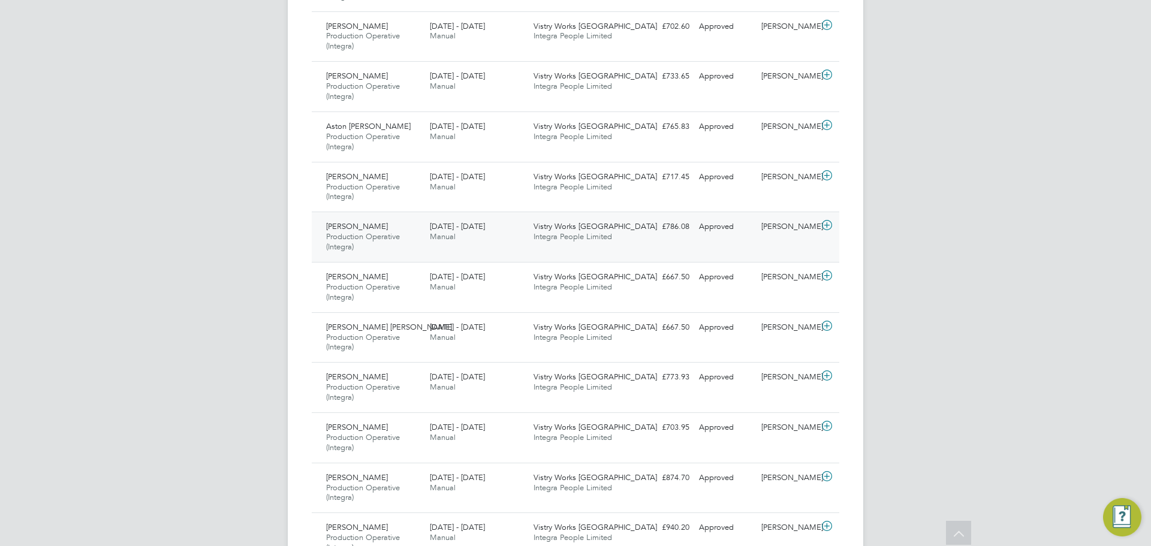
click at [817, 228] on div "Naomi Mutter" at bounding box center [787, 227] width 62 height 20
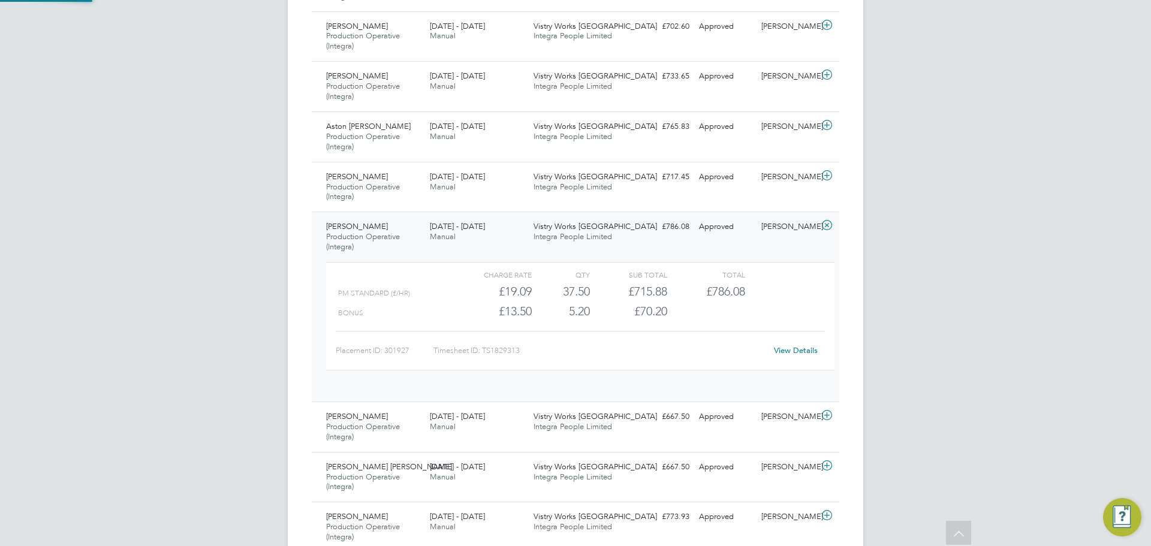
scroll to position [20, 117]
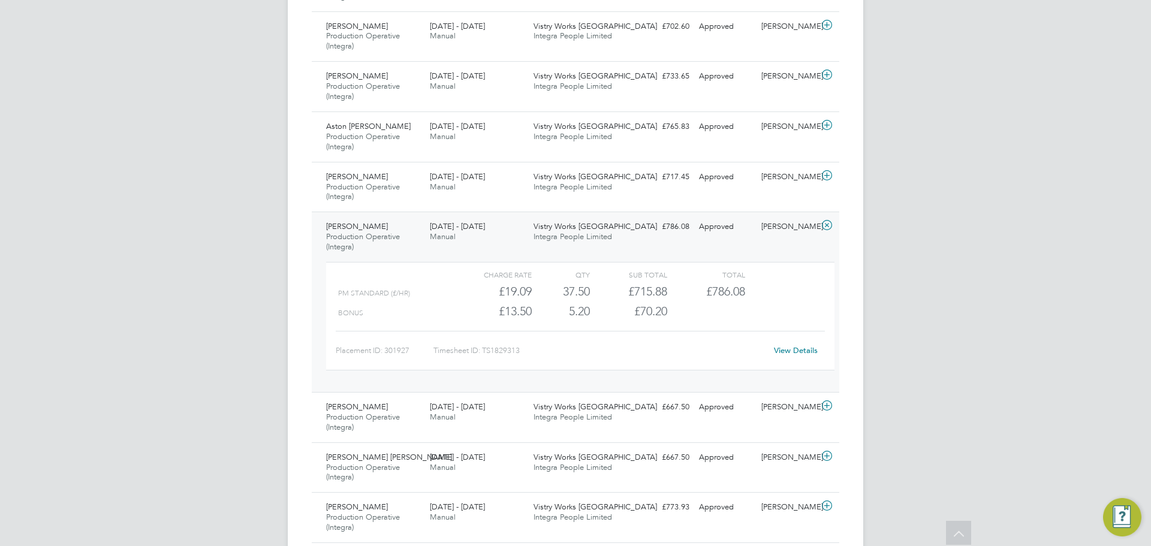
click at [809, 353] on link "View Details" at bounding box center [796, 350] width 44 height 10
click at [752, 222] on div "Approved" at bounding box center [725, 227] width 62 height 20
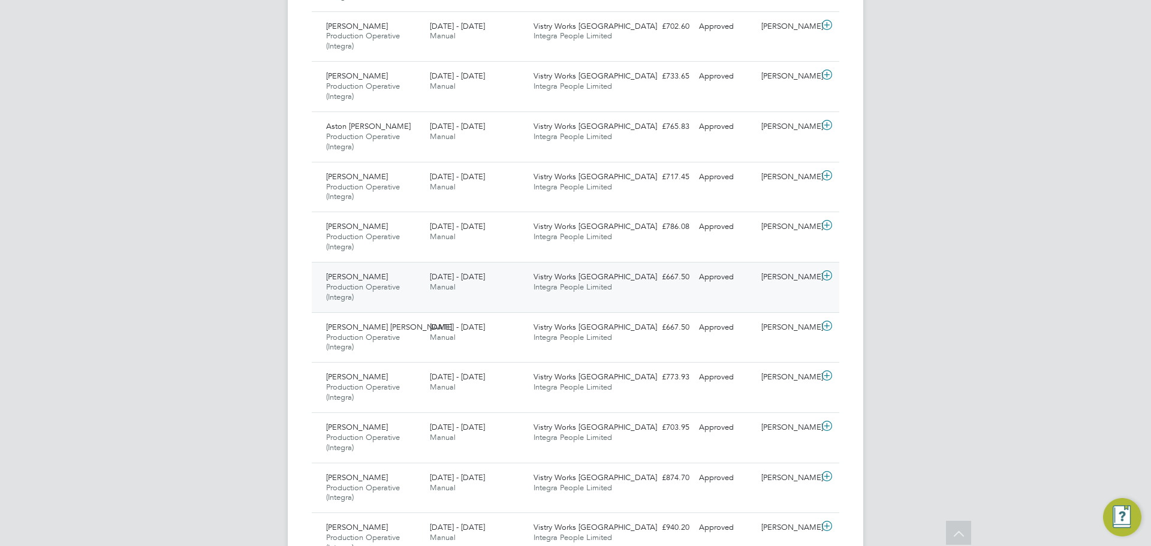
click at [776, 279] on div "Naomi Mutter" at bounding box center [787, 277] width 62 height 20
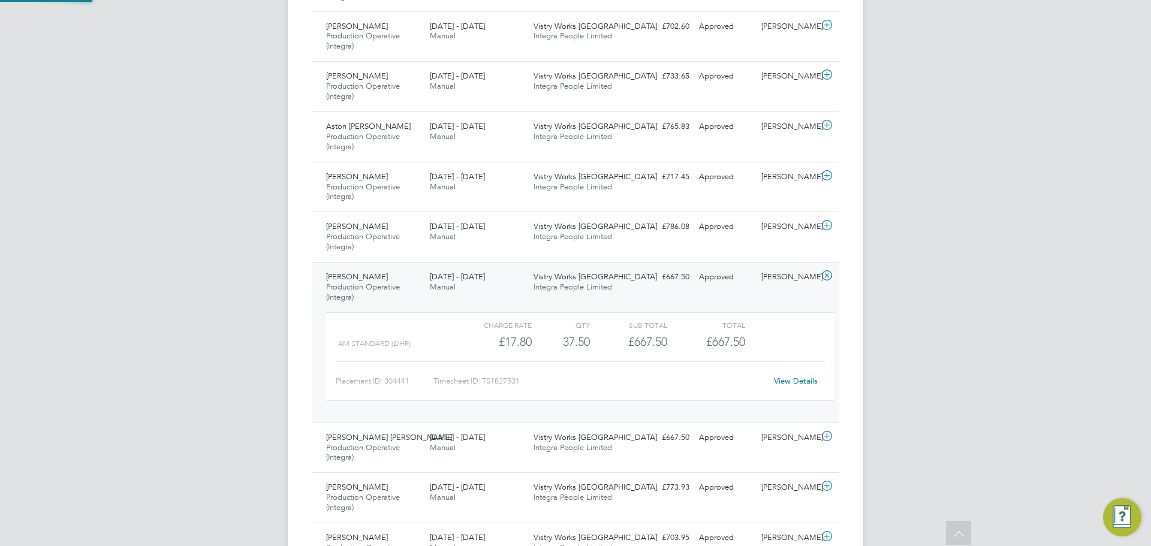
scroll to position [1110, 0]
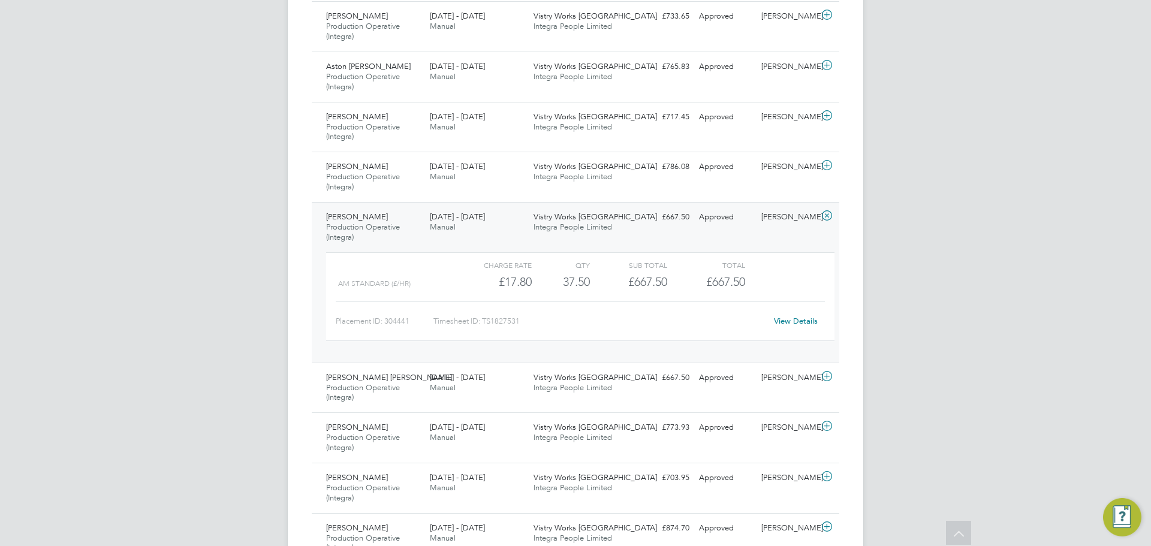
click at [820, 221] on icon at bounding box center [826, 216] width 15 height 10
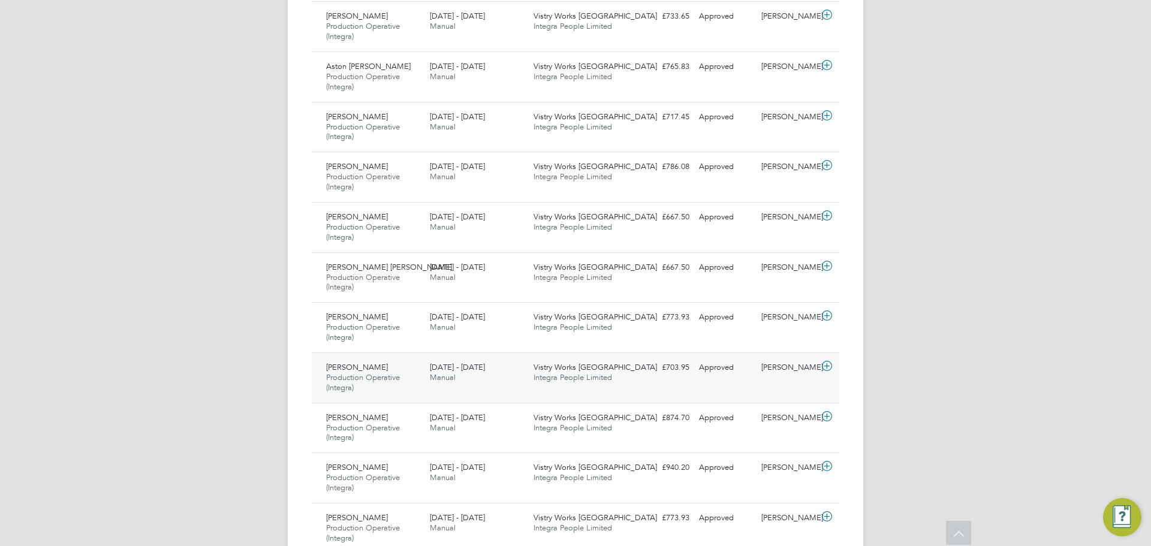
click at [831, 367] on icon at bounding box center [826, 366] width 15 height 10
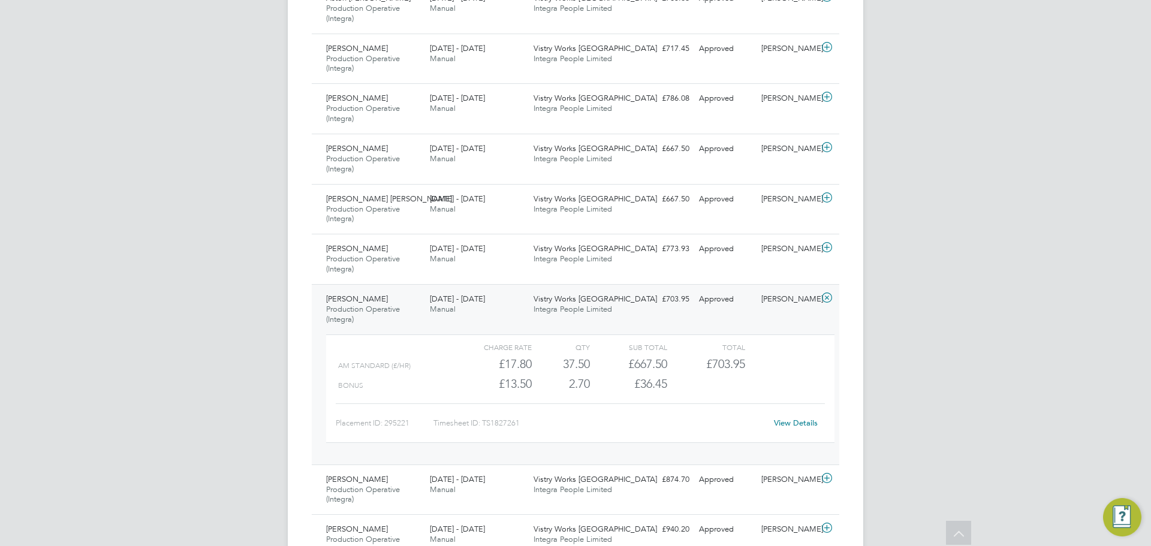
scroll to position [1198, 0]
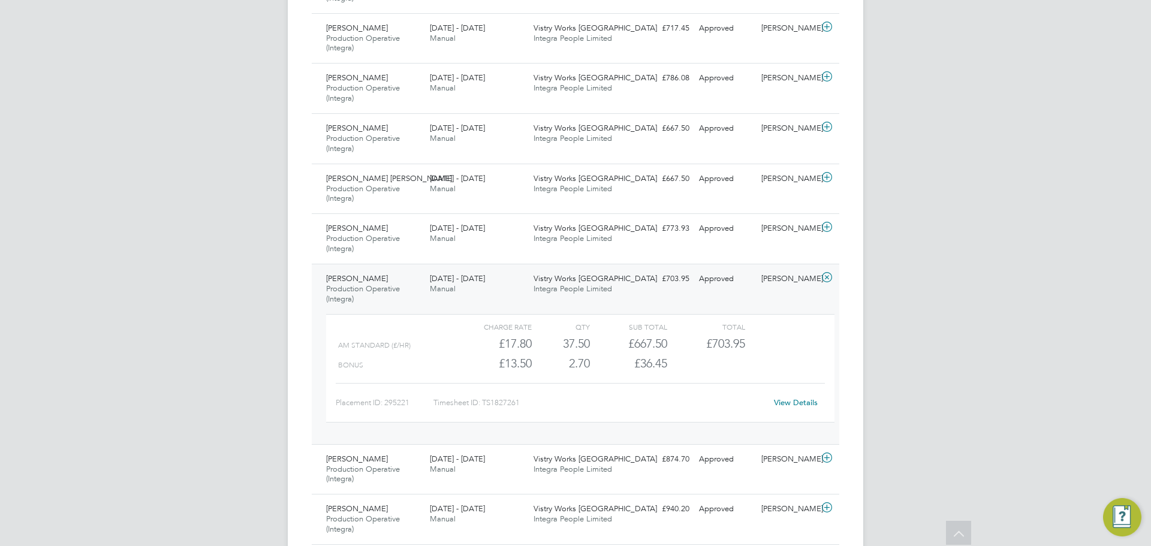
click at [789, 399] on link "View Details" at bounding box center [796, 402] width 44 height 10
click at [787, 285] on div "Naomi Mutter" at bounding box center [787, 279] width 62 height 20
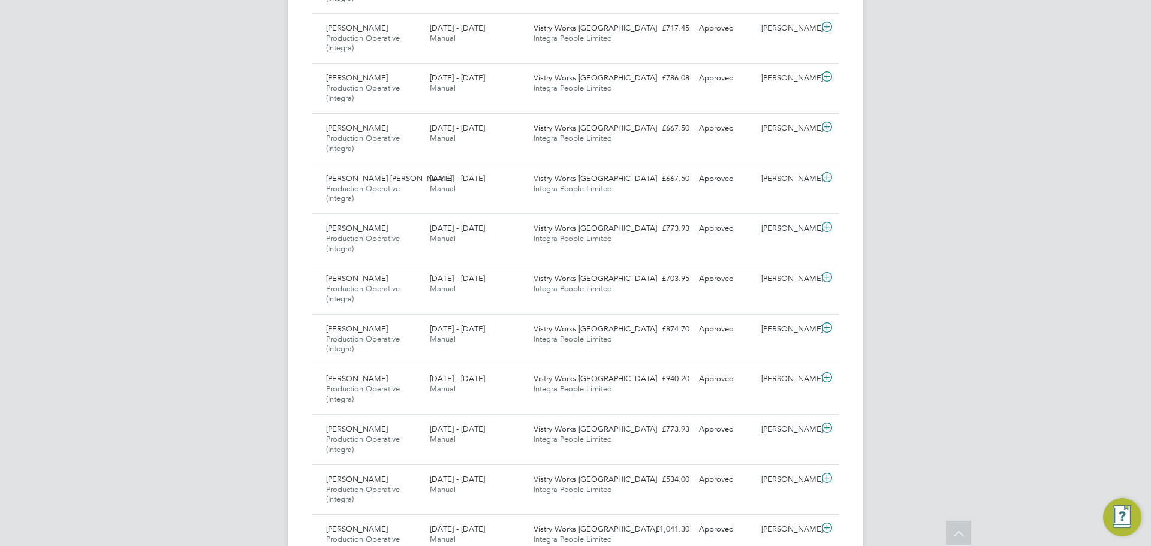
drag, startPoint x: 976, startPoint y: 282, endPoint x: 961, endPoint y: 283, distance: 15.0
drag, startPoint x: 961, startPoint y: 283, endPoint x: 940, endPoint y: 297, distance: 25.1
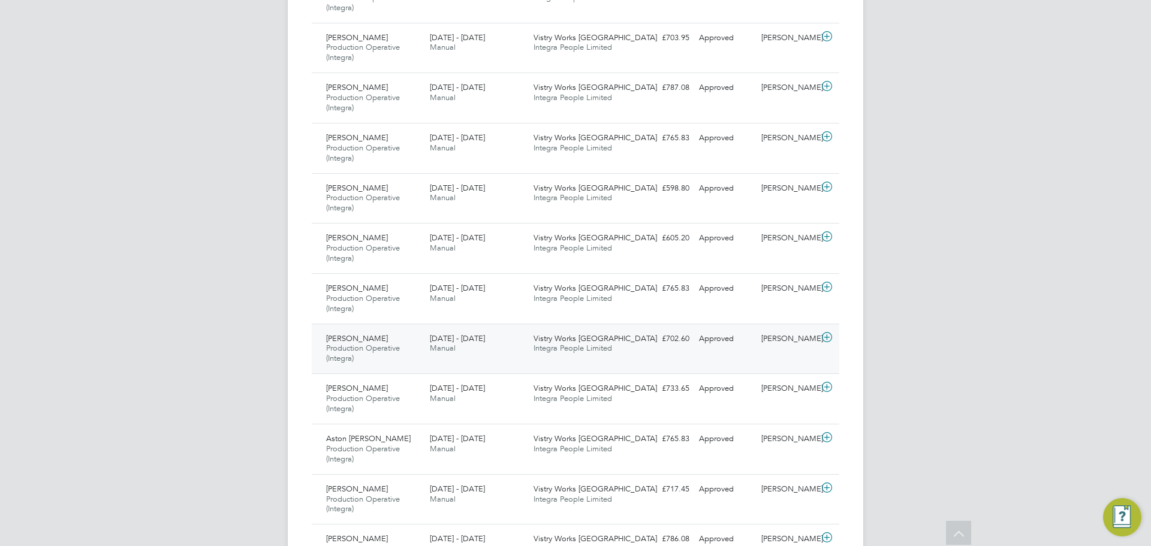
scroll to position [678, 0]
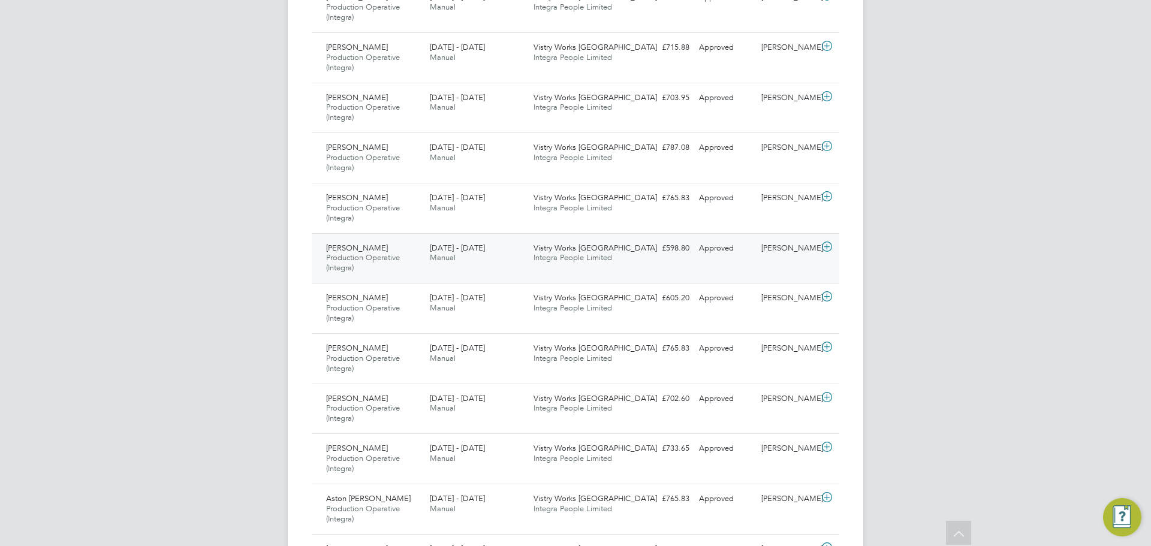
click at [398, 262] on span "Production Operative (Integra)" at bounding box center [363, 262] width 74 height 20
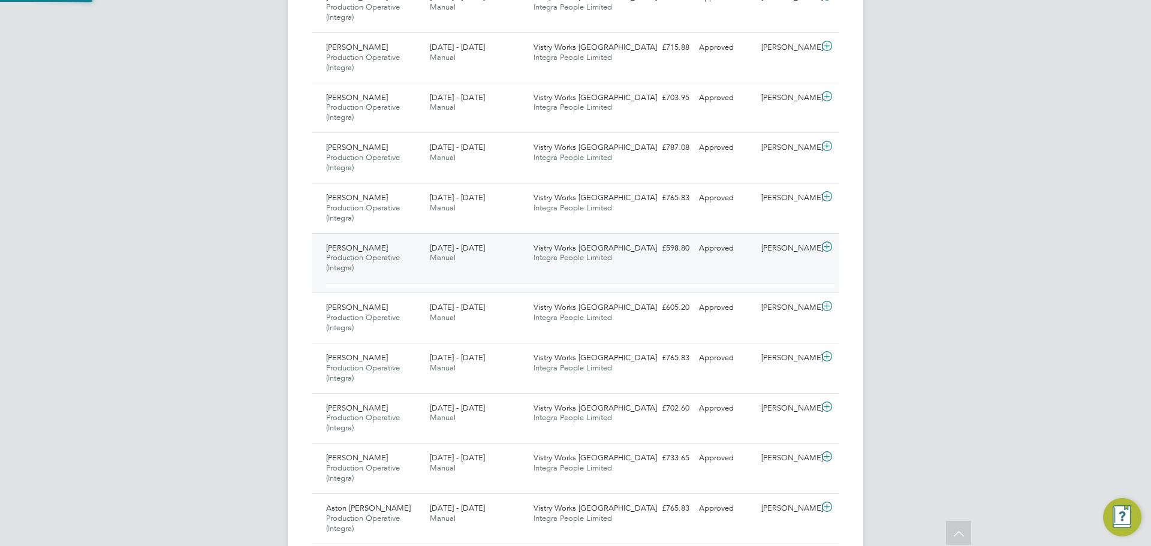
scroll to position [20, 117]
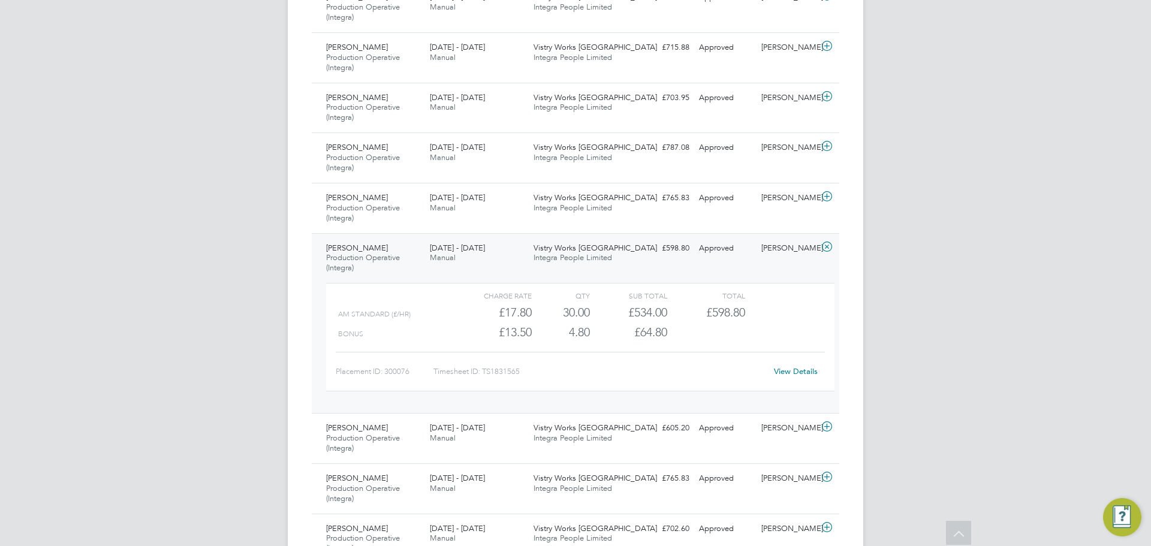
click at [781, 372] on link "View Details" at bounding box center [796, 371] width 44 height 10
click at [819, 248] on icon at bounding box center [826, 247] width 15 height 10
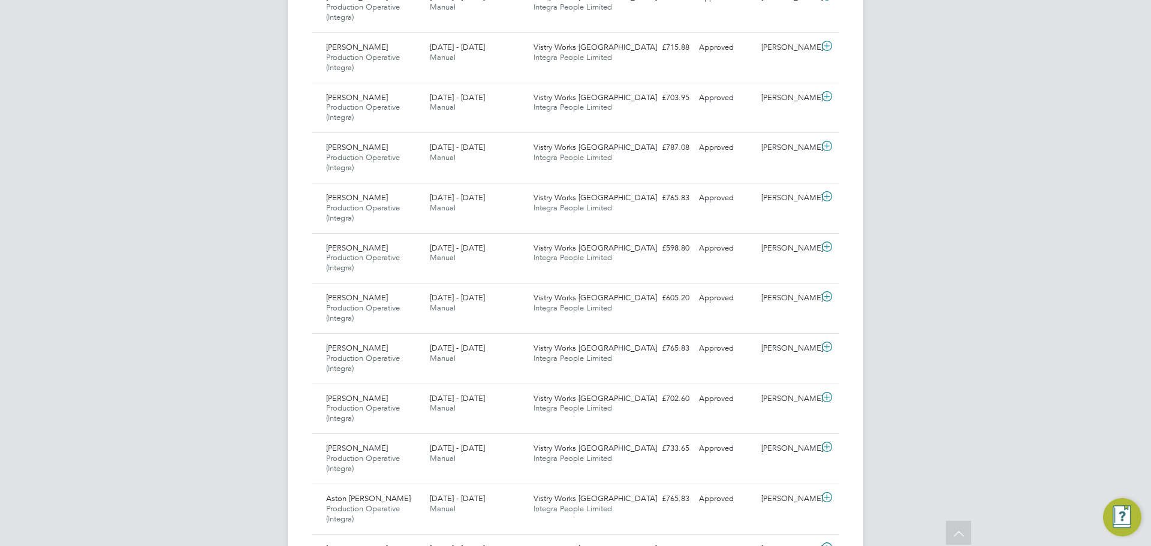
drag, startPoint x: 985, startPoint y: 267, endPoint x: 958, endPoint y: 245, distance: 34.9
click at [958, 245] on div "LA Lucy Anderton Notifications Applications: Network Team Members Businesses Si…" at bounding box center [575, 293] width 1151 height 1943
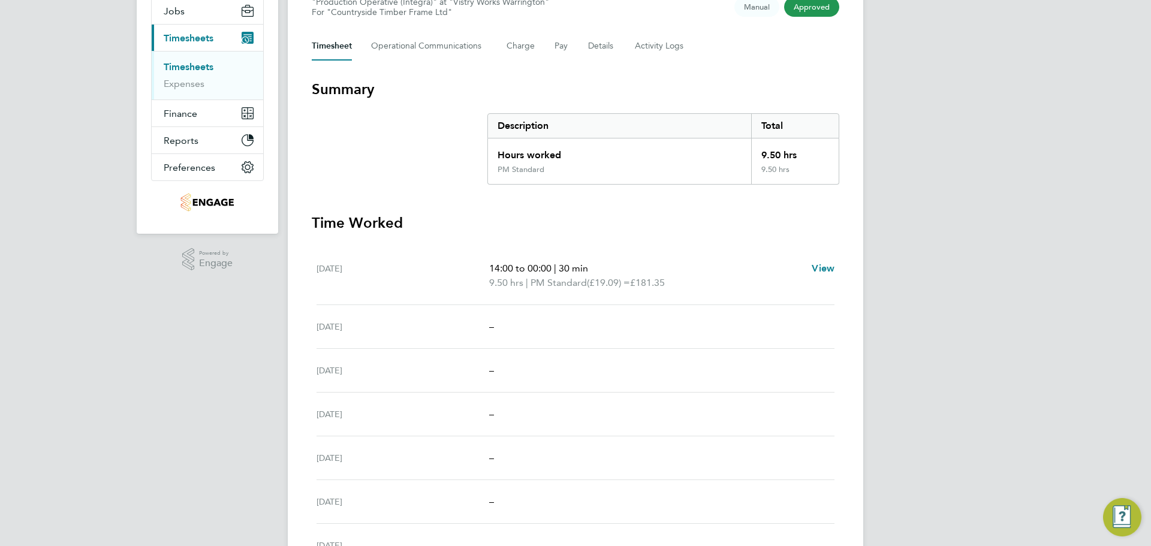
scroll to position [35, 0]
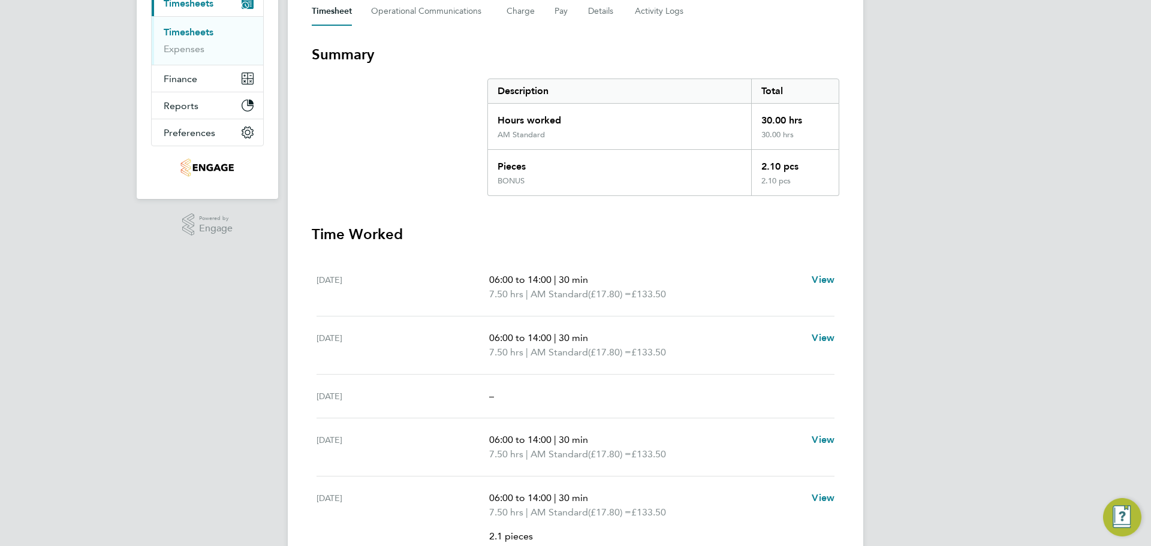
scroll to position [240, 0]
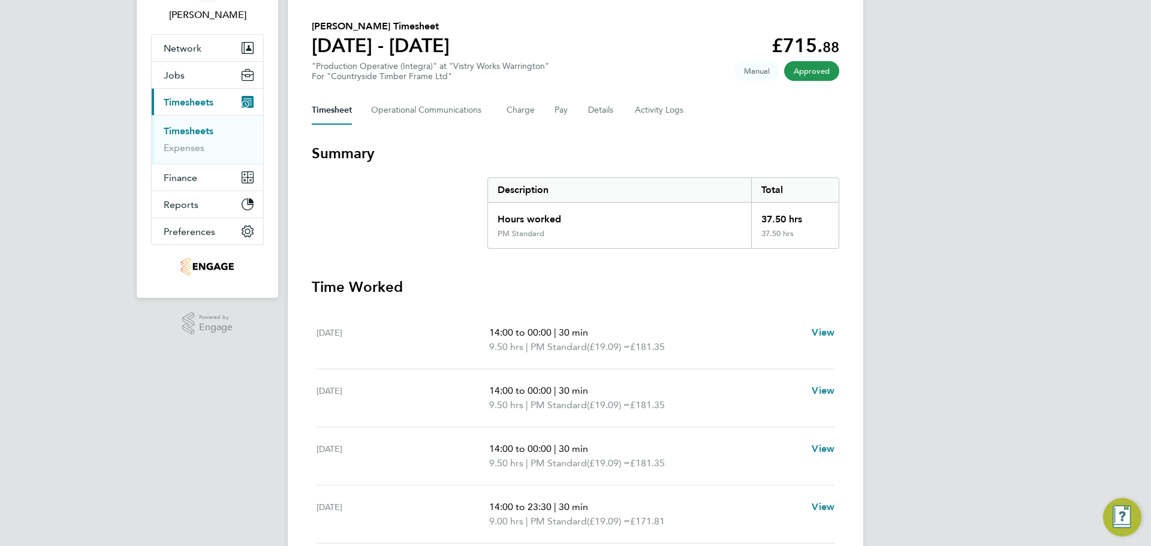
scroll to position [60, 0]
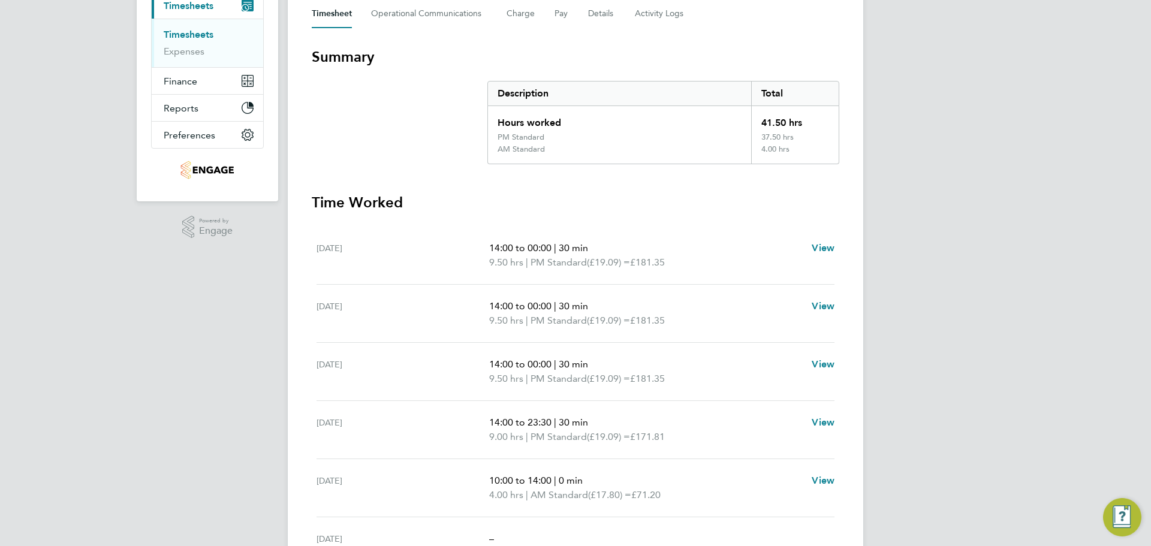
scroll to position [180, 0]
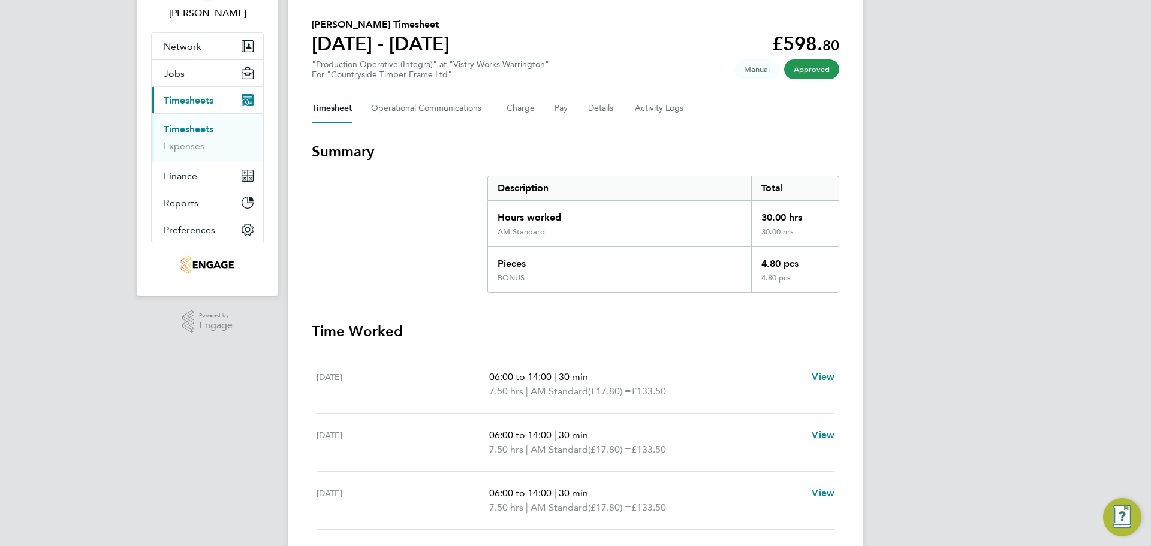
scroll to position [60, 0]
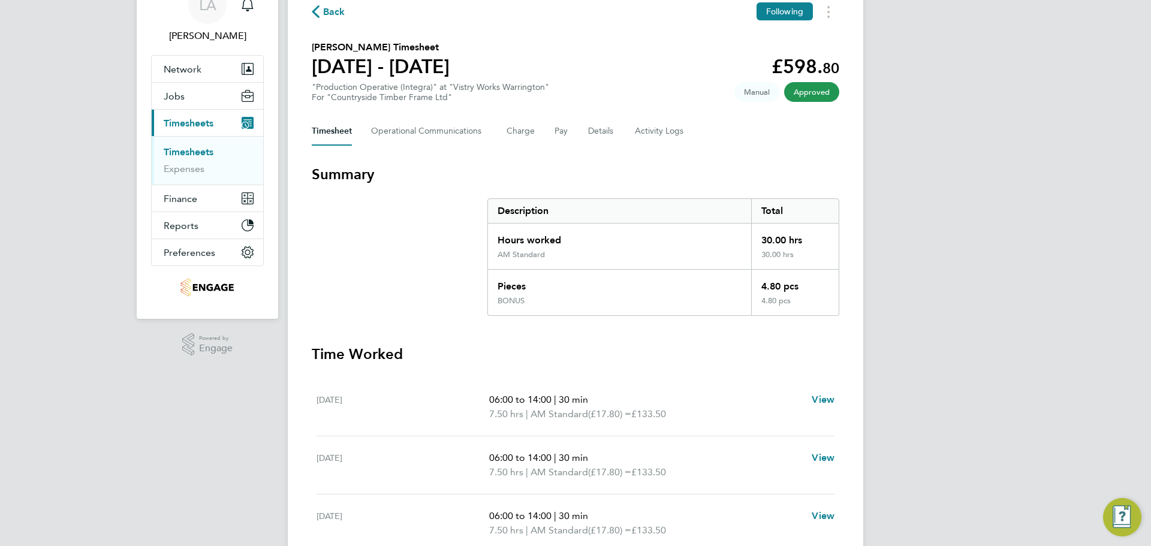
drag, startPoint x: 970, startPoint y: 253, endPoint x: 946, endPoint y: 237, distance: 28.4
click at [946, 237] on div "LA [PERSON_NAME] Notifications Applications: Network Team Members Businesses Si…" at bounding box center [575, 384] width 1151 height 888
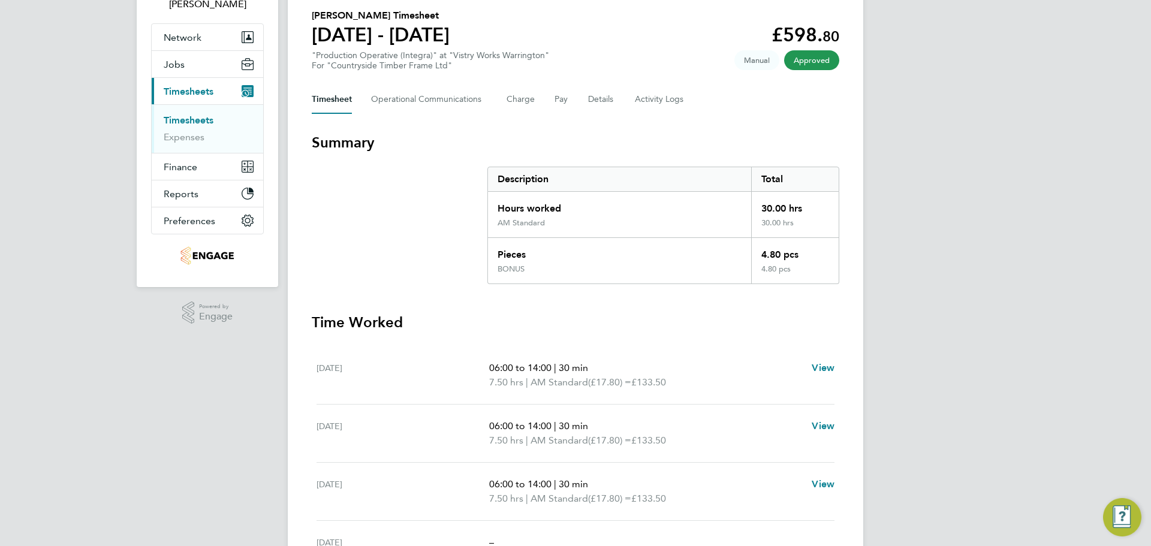
scroll to position [0, 0]
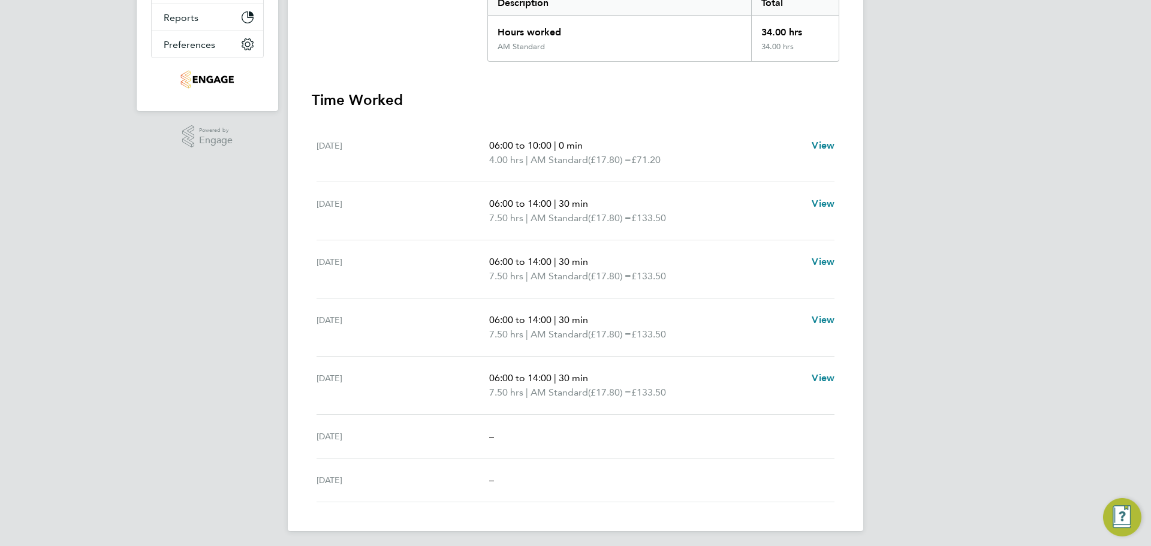
scroll to position [272, 0]
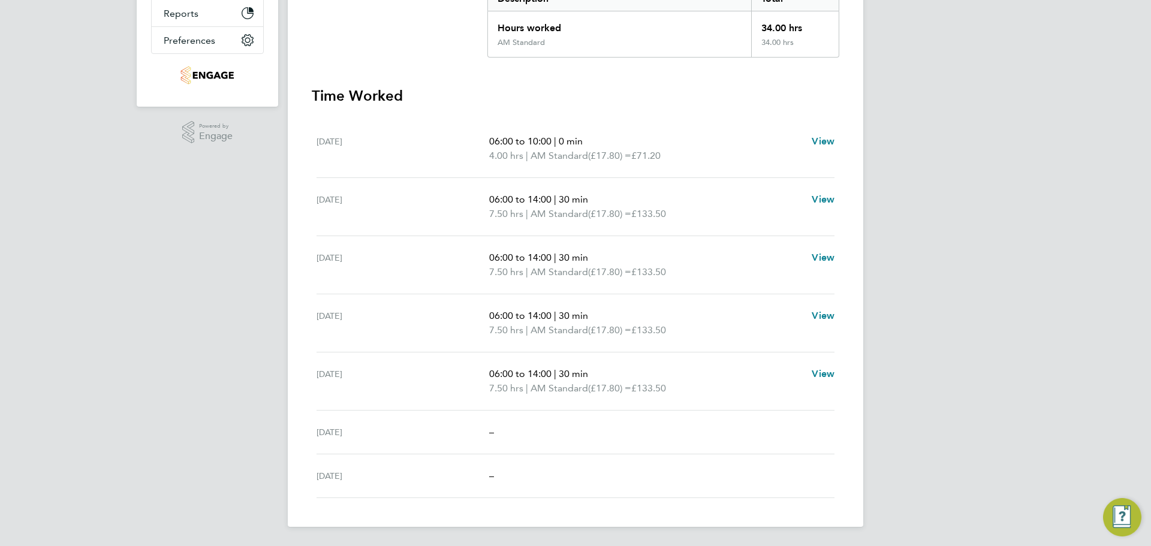
drag, startPoint x: 989, startPoint y: 265, endPoint x: 969, endPoint y: 264, distance: 19.8
drag, startPoint x: 969, startPoint y: 264, endPoint x: 971, endPoint y: 237, distance: 27.0
click at [971, 237] on div "LA Lucy Anderton Notifications Applications: Network Team Members Businesses Si…" at bounding box center [575, 137] width 1151 height 818
drag, startPoint x: 989, startPoint y: 387, endPoint x: 1028, endPoint y: 319, distance: 78.4
drag, startPoint x: 1028, startPoint y: 319, endPoint x: 1038, endPoint y: 274, distance: 46.5
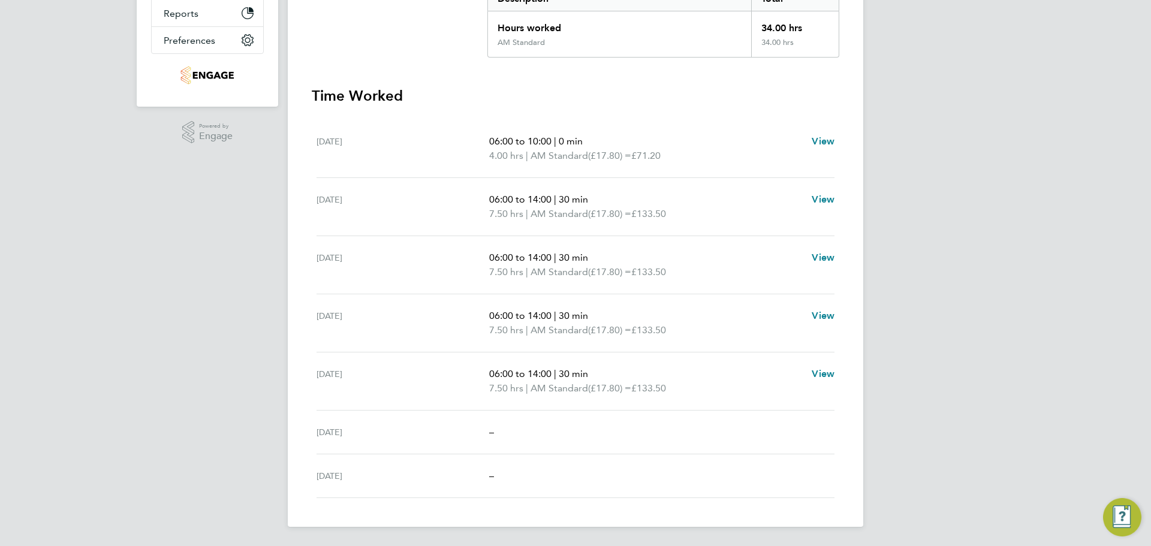
click at [1038, 274] on div "LA Lucy Anderton Notifications Applications: Network Team Members Businesses Si…" at bounding box center [575, 137] width 1151 height 818
drag, startPoint x: 898, startPoint y: 195, endPoint x: 898, endPoint y: 176, distance: 19.8
drag, startPoint x: 898, startPoint y: 176, endPoint x: 896, endPoint y: 161, distance: 15.1
click at [903, 152] on div "LA Lucy Anderton Notifications Applications: Network Team Members Businesses Si…" at bounding box center [575, 137] width 1151 height 818
drag, startPoint x: 965, startPoint y: 285, endPoint x: 1000, endPoint y: 284, distance: 35.4
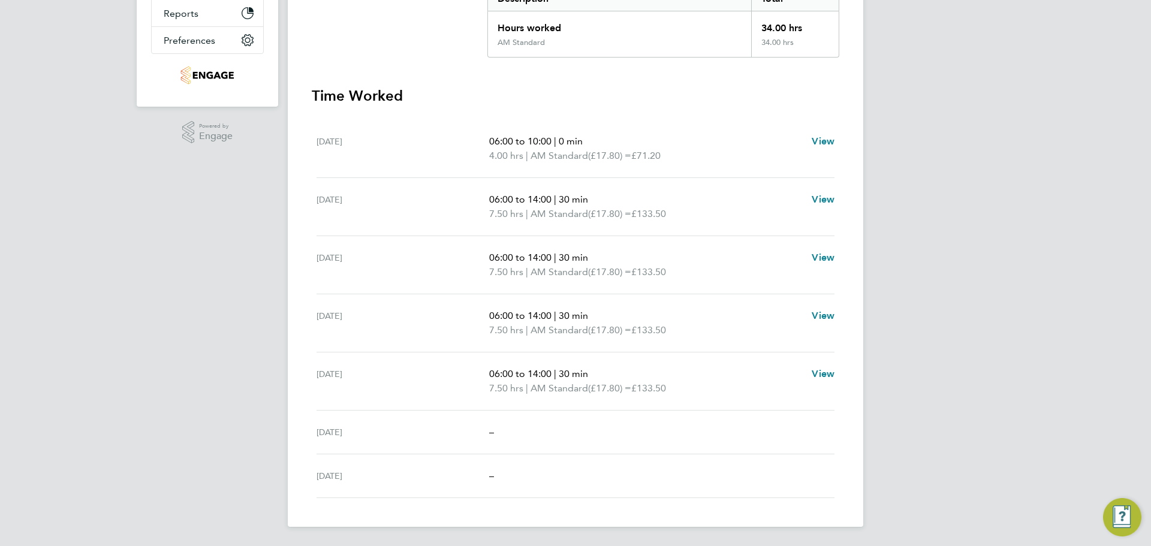
drag, startPoint x: 1000, startPoint y: 284, endPoint x: 976, endPoint y: 191, distance: 96.5
click at [1028, 195] on div "LA Lucy Anderton Notifications Applications: Network Team Members Businesses Si…" at bounding box center [575, 137] width 1151 height 818
drag, startPoint x: 955, startPoint y: 191, endPoint x: 934, endPoint y: 162, distance: 35.5
drag, startPoint x: 934, startPoint y: 162, endPoint x: 949, endPoint y: 136, distance: 30.6
click at [930, 135] on div "LA Lucy Anderton Notifications Applications: Network Team Members Businesses Si…" at bounding box center [575, 137] width 1151 height 818
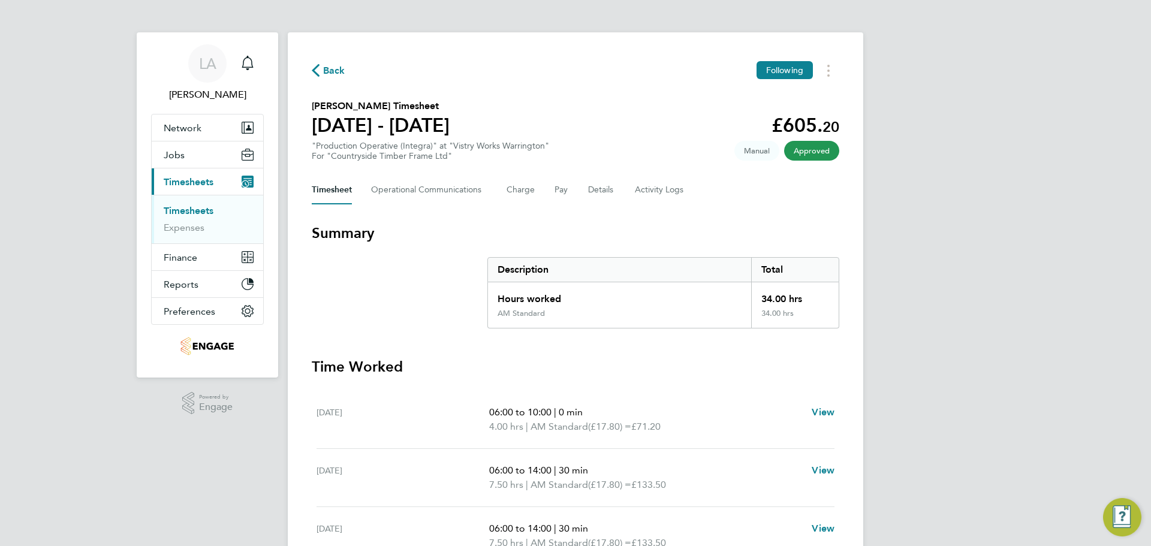
scroll to position [0, 0]
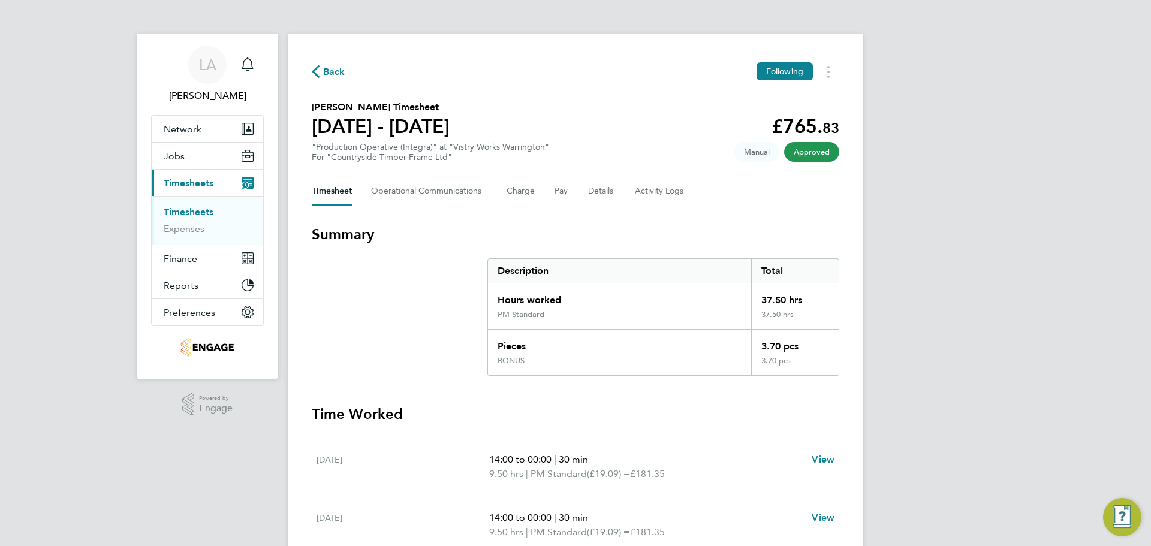
drag, startPoint x: 1012, startPoint y: 280, endPoint x: 995, endPoint y: 295, distance: 23.3
drag, startPoint x: 995, startPoint y: 295, endPoint x: 960, endPoint y: 323, distance: 44.4
click at [960, 323] on div "LA Lucy Anderton Notifications Applications: Network Team Members Businesses Si…" at bounding box center [575, 432] width 1151 height 864
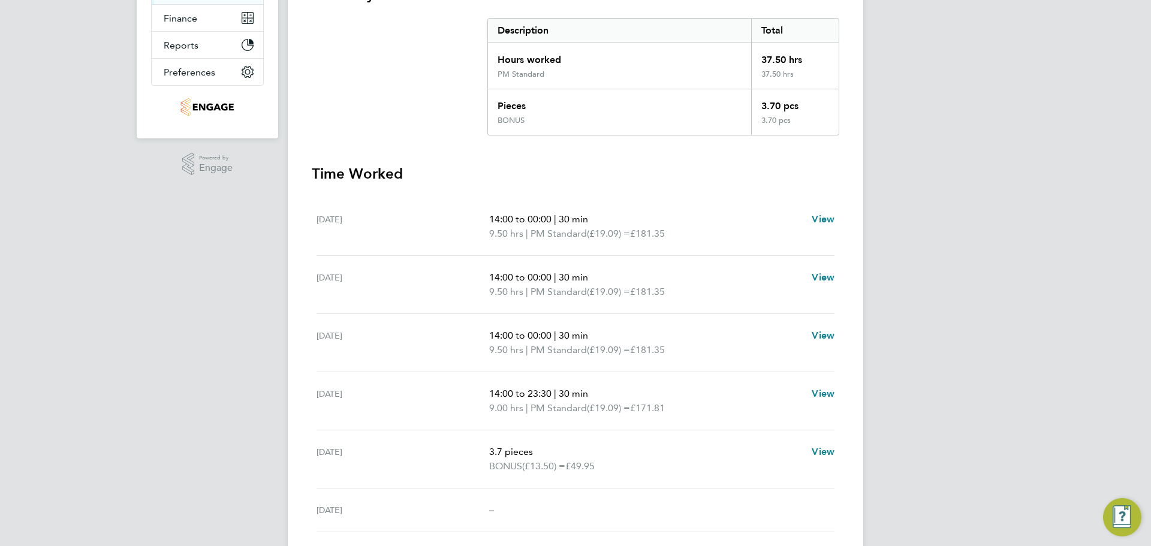
scroll to position [240, 0]
click at [911, 500] on div "LA Lucy Anderton Notifications Applications: Network Team Members Businesses Si…" at bounding box center [575, 192] width 1151 height 864
drag, startPoint x: 967, startPoint y: 294, endPoint x: 970, endPoint y: 325, distance: 30.8
drag, startPoint x: 970, startPoint y: 325, endPoint x: 947, endPoint y: 333, distance: 24.6
click at [947, 335] on div "LA Lucy Anderton Notifications Applications: Network Team Members Businesses Si…" at bounding box center [575, 192] width 1151 height 864
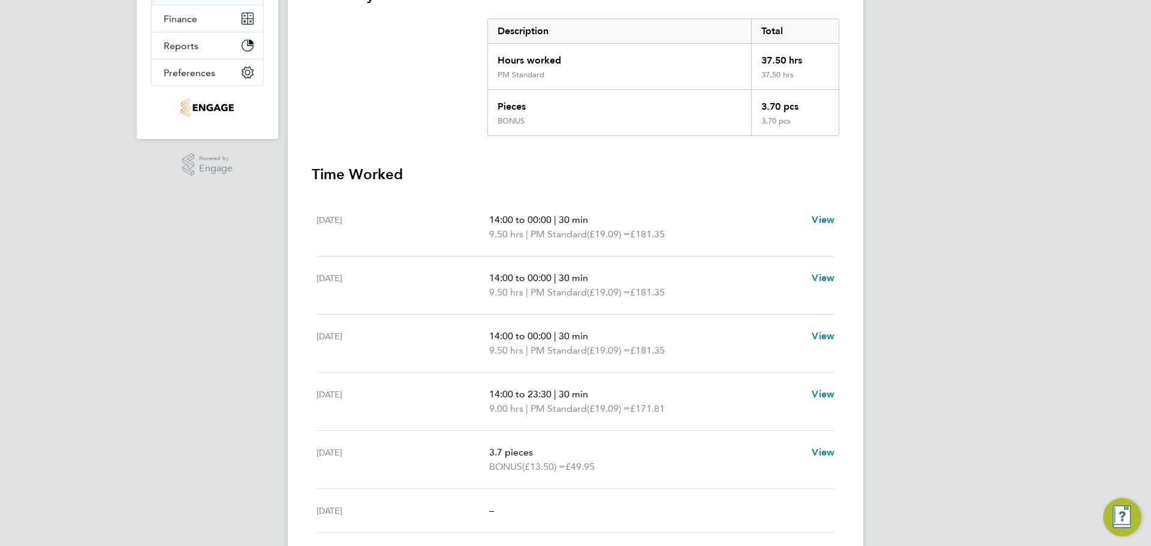
drag, startPoint x: 965, startPoint y: 234, endPoint x: 957, endPoint y: 200, distance: 35.0
drag, startPoint x: 957, startPoint y: 200, endPoint x: 955, endPoint y: 184, distance: 15.8
drag, startPoint x: 955, startPoint y: 184, endPoint x: 951, endPoint y: 168, distance: 16.0
click at [951, 168] on div "LA Lucy Anderton Notifications Applications: Network Team Members Businesses Si…" at bounding box center [575, 192] width 1151 height 864
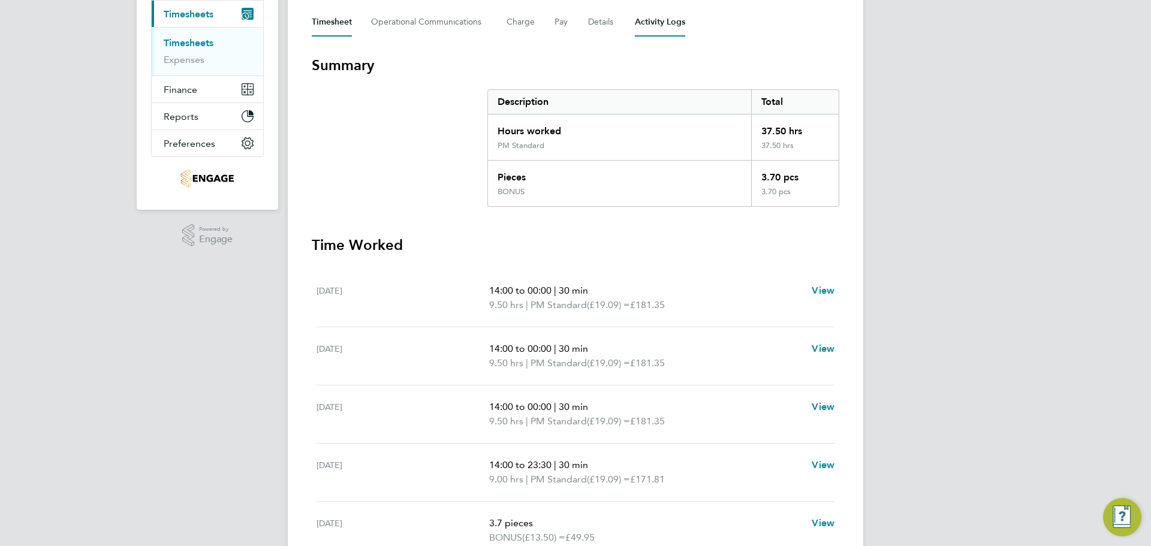
scroll to position [0, 0]
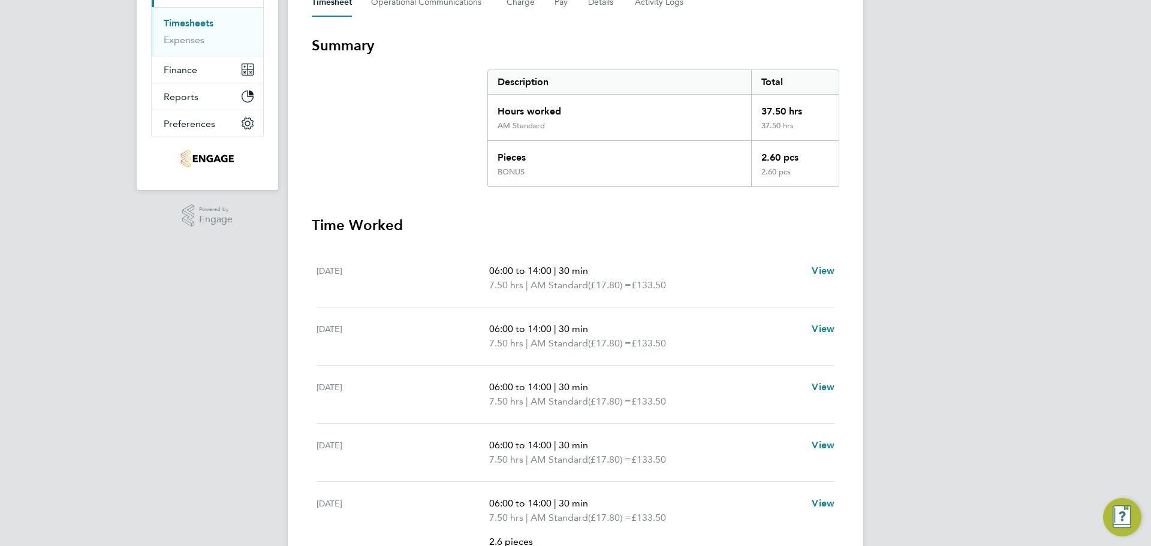
scroll to position [240, 0]
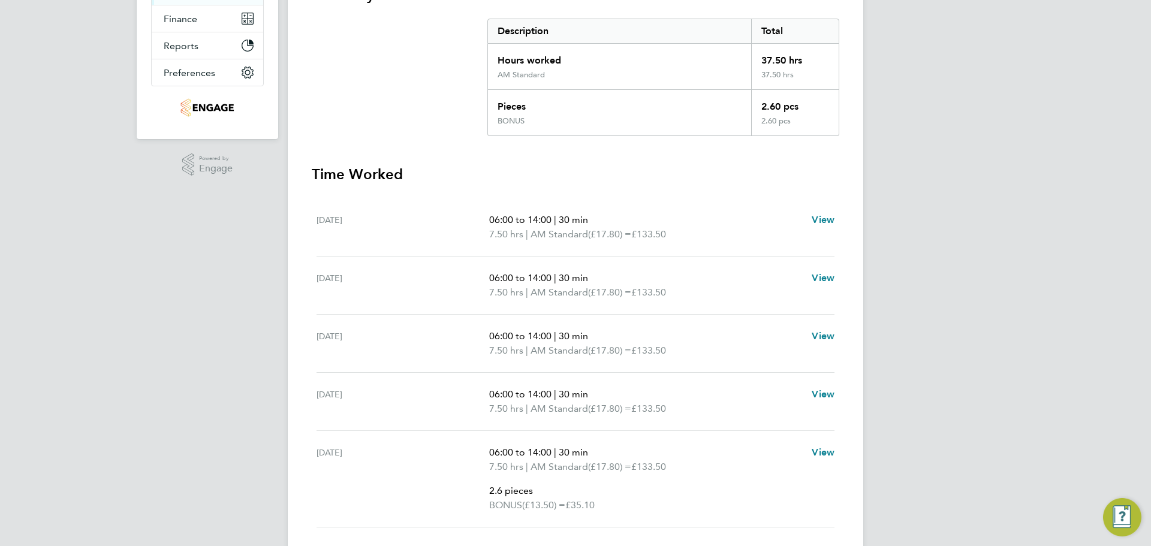
drag, startPoint x: 1025, startPoint y: 332, endPoint x: 997, endPoint y: 340, distance: 30.0
drag, startPoint x: 997, startPoint y: 340, endPoint x: 959, endPoint y: 354, distance: 39.6
click at [959, 354] on div "LA [PERSON_NAME] Notifications Applications: Network Team Members Businesses Si…" at bounding box center [575, 211] width 1151 height 902
drag, startPoint x: 973, startPoint y: 329, endPoint x: 950, endPoint y: 337, distance: 23.5
drag, startPoint x: 950, startPoint y: 337, endPoint x: 928, endPoint y: 348, distance: 24.9
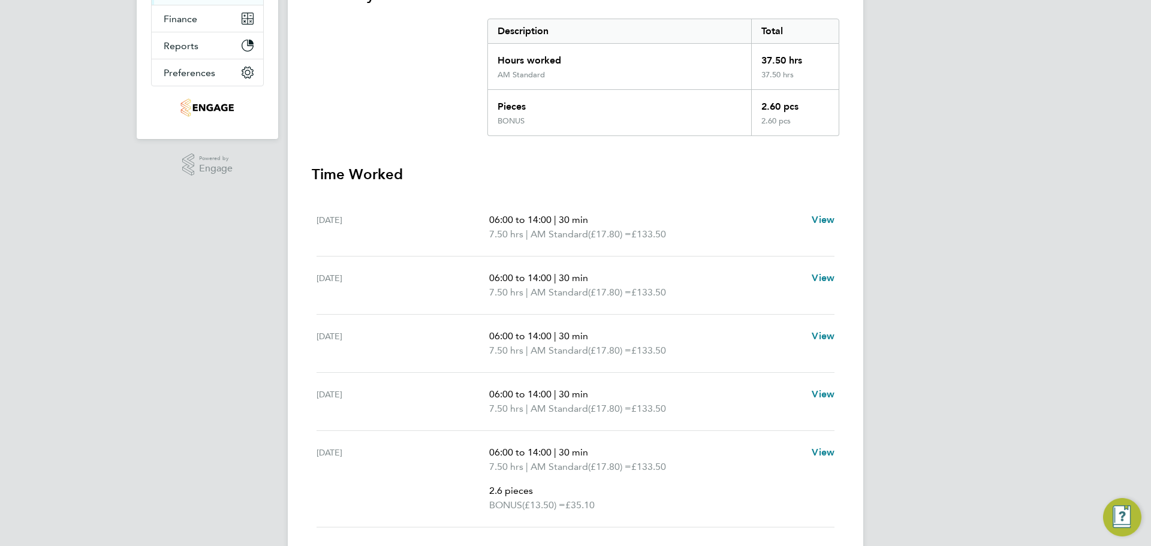
click at [928, 348] on div "LA [PERSON_NAME] Notifications Applications: Network Team Members Businesses Si…" at bounding box center [575, 211] width 1151 height 902
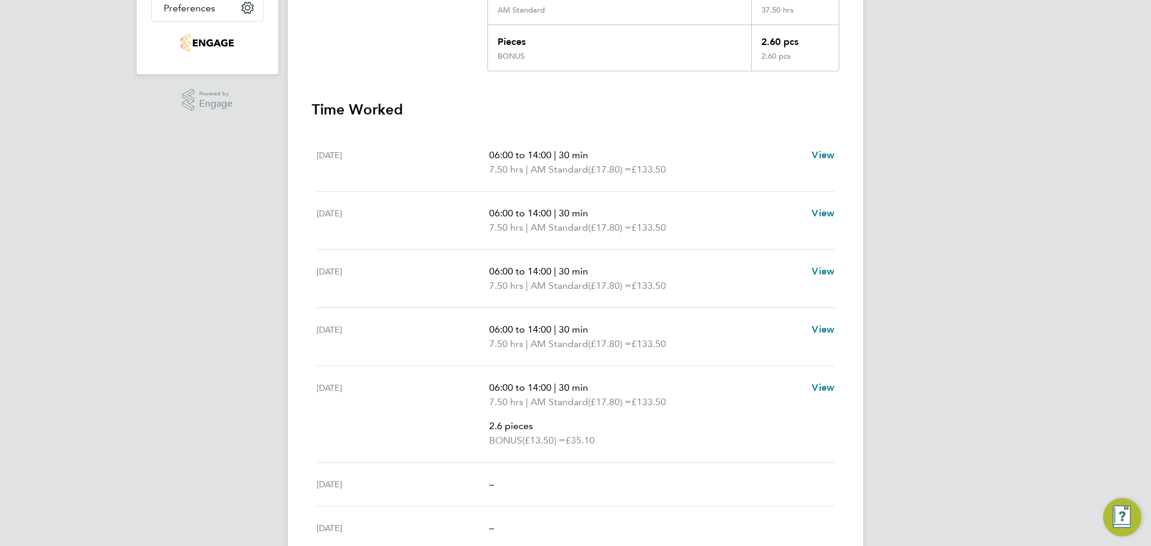
drag, startPoint x: 912, startPoint y: 333, endPoint x: 911, endPoint y: 370, distance: 37.8
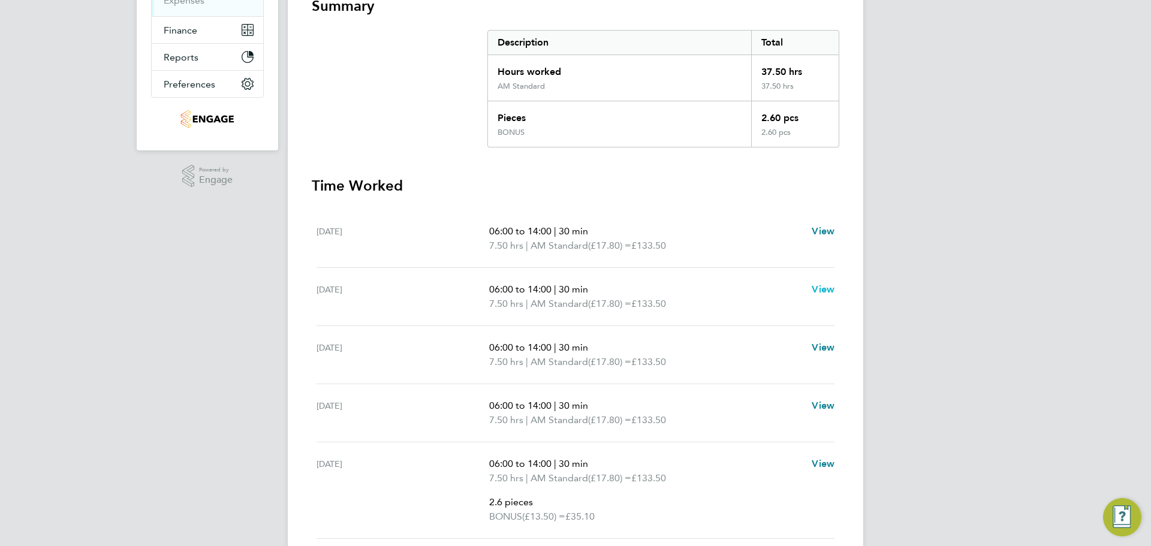
scroll to position [207, 0]
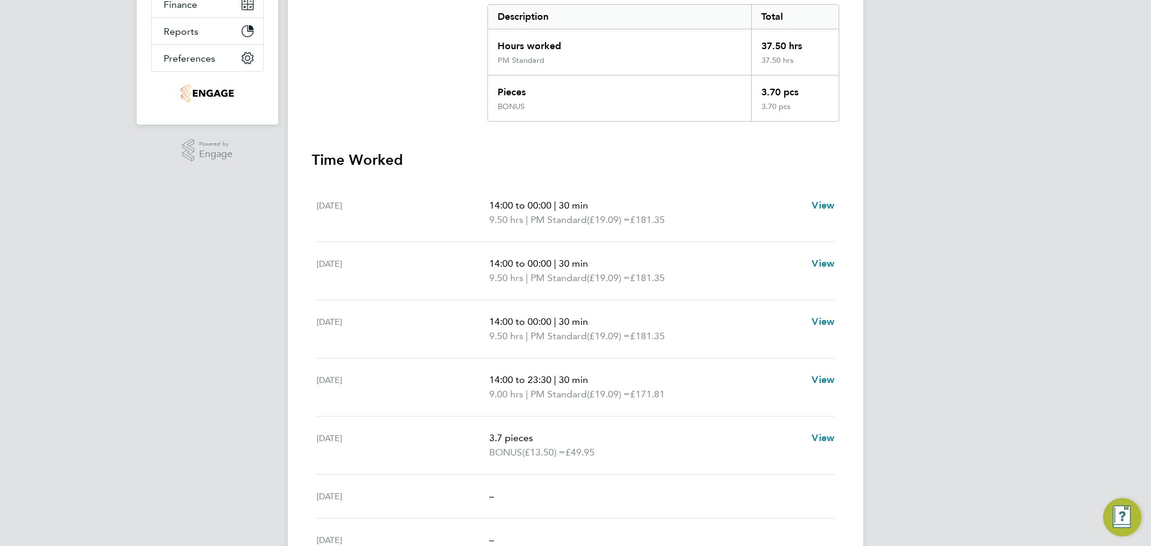
scroll to position [180, 0]
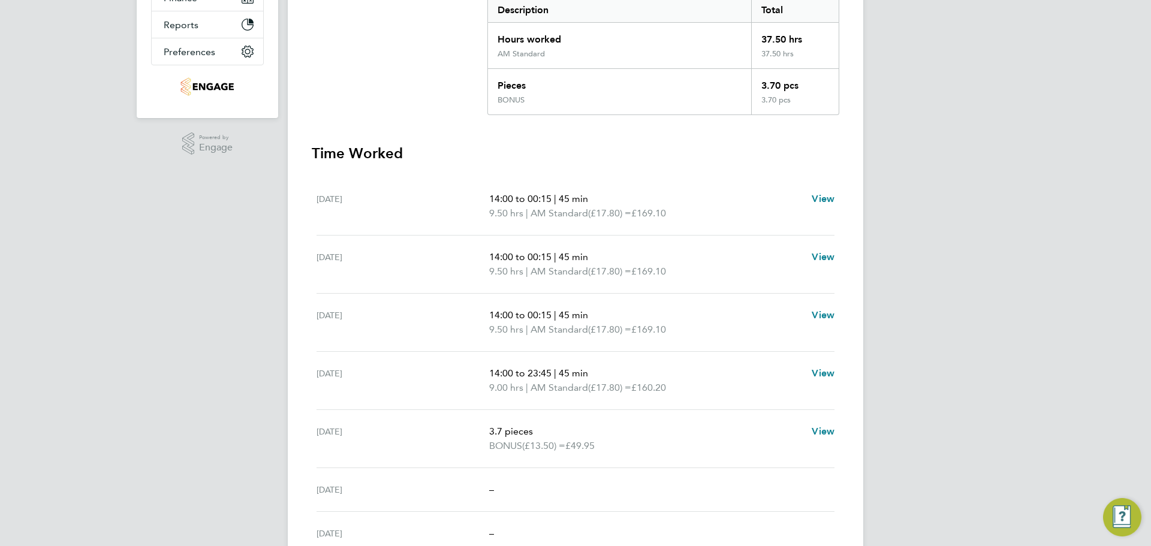
scroll to position [240, 0]
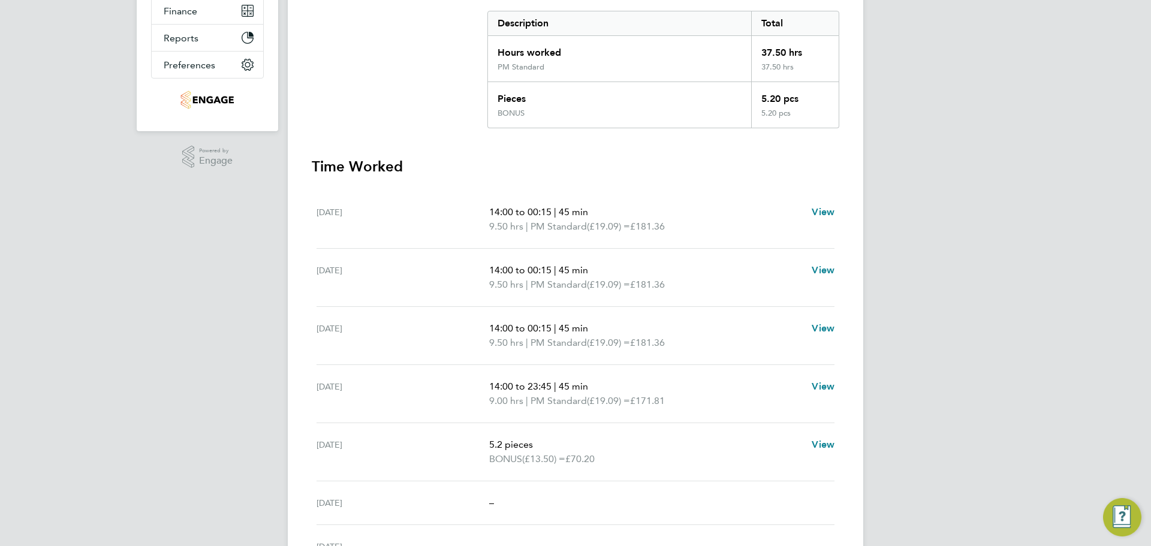
drag, startPoint x: 901, startPoint y: 254, endPoint x: 914, endPoint y: 298, distance: 46.3
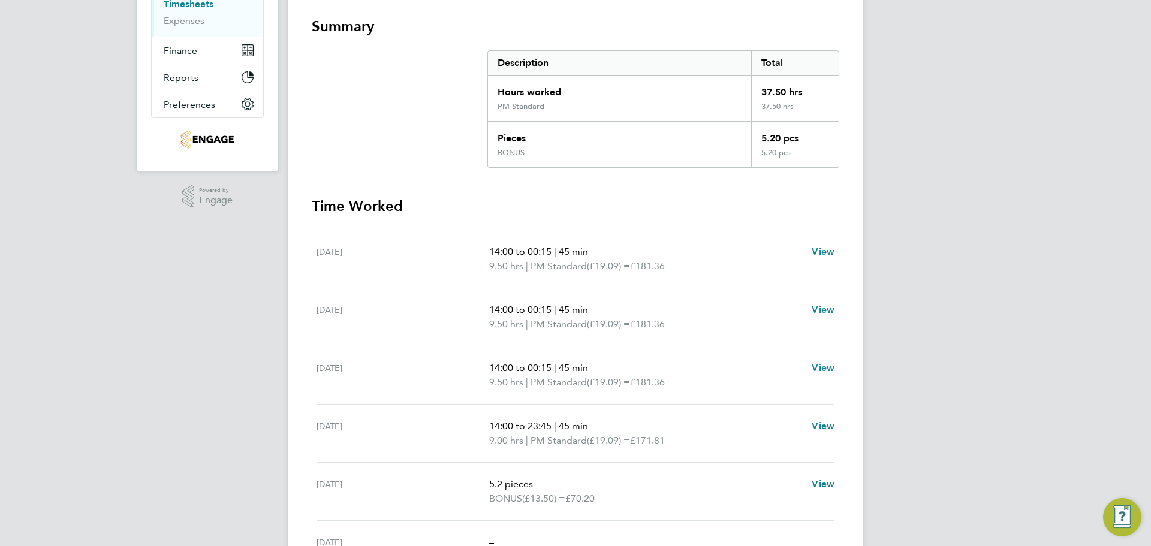
scroll to position [171, 0]
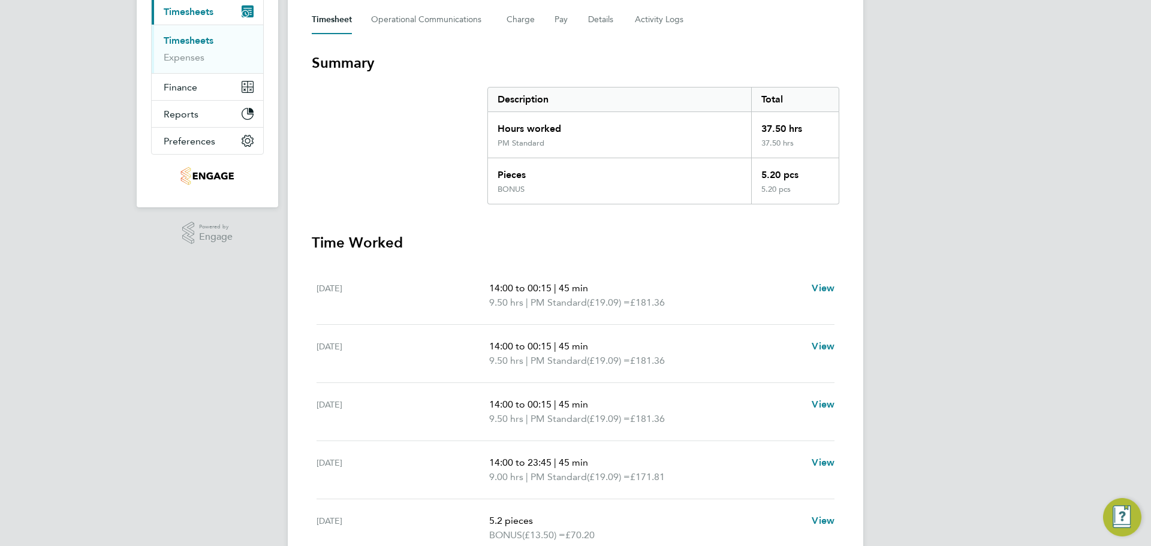
drag, startPoint x: 929, startPoint y: 307, endPoint x: 932, endPoint y: 273, distance: 33.7
drag, startPoint x: 933, startPoint y: 277, endPoint x: 966, endPoint y: 278, distance: 33.0
click at [919, 269] on div "LA Lucy Anderton Notifications Applications: Network Team Members Businesses Si…" at bounding box center [575, 261] width 1151 height 864
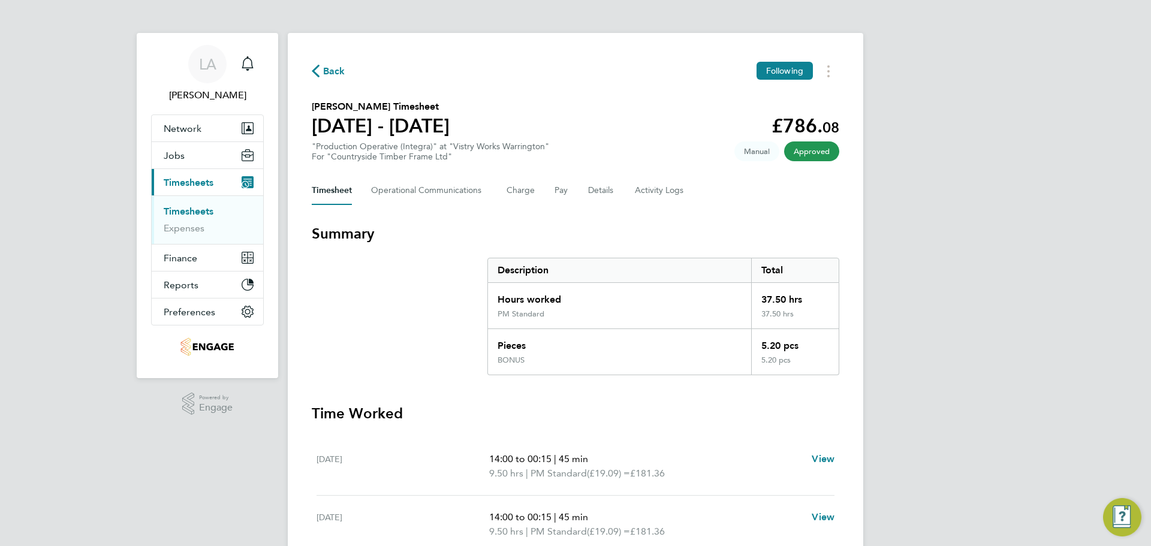
scroll to position [0, 0]
